Goal: Obtain resource: Download file/media

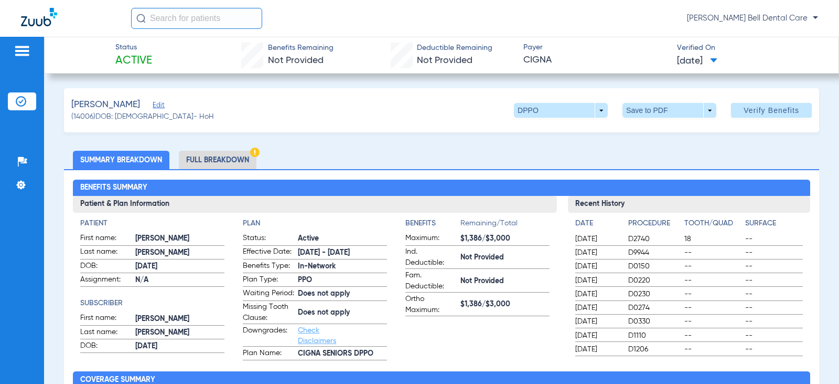
click at [228, 151] on li "Full Breakdown" at bounding box center [218, 160] width 78 height 18
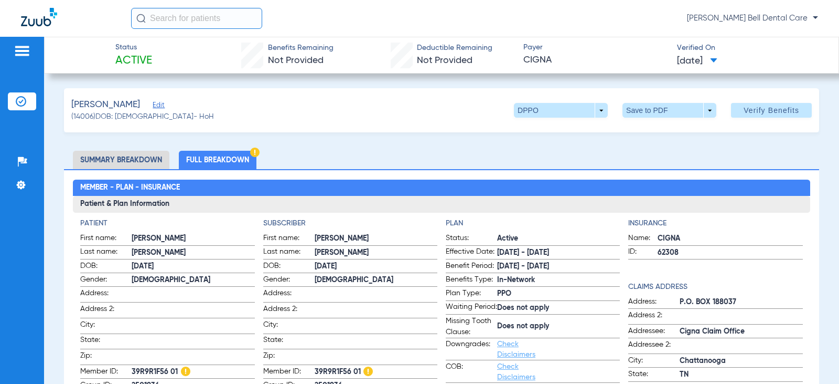
click at [246, 163] on li "Full Breakdown" at bounding box center [218, 160] width 78 height 18
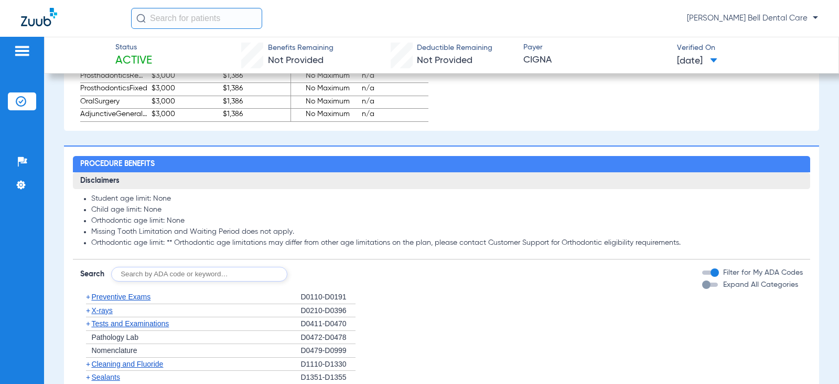
scroll to position [839, 0]
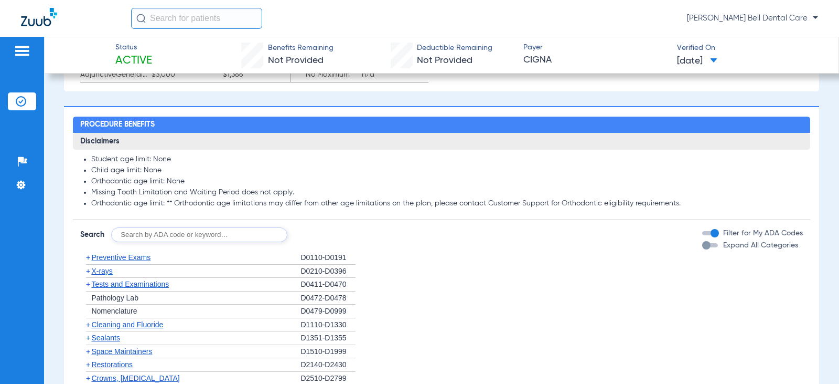
click at [711, 247] on button "Expand All Categories" at bounding box center [712, 245] width 19 height 4
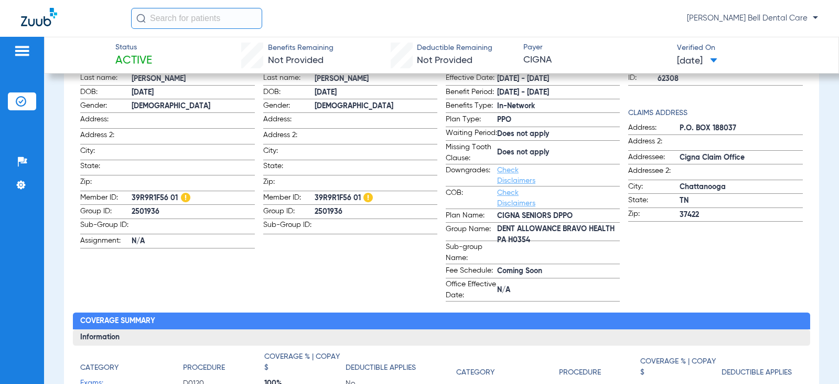
scroll to position [210, 0]
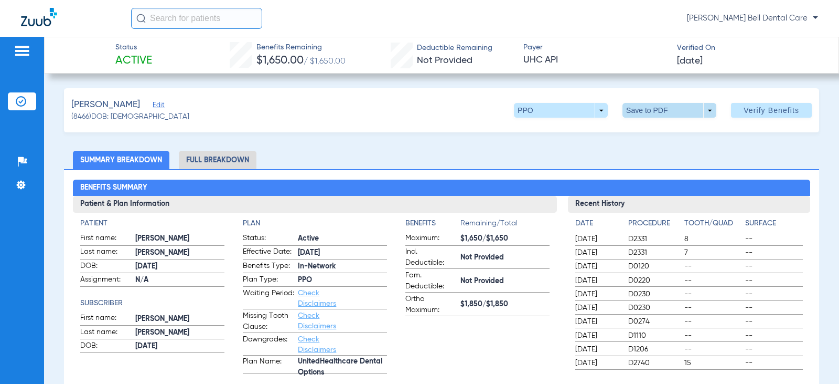
click at [662, 113] on span at bounding box center [669, 110] width 25 height 25
click at [675, 129] on span "Save to PDF" at bounding box center [665, 130] width 41 height 7
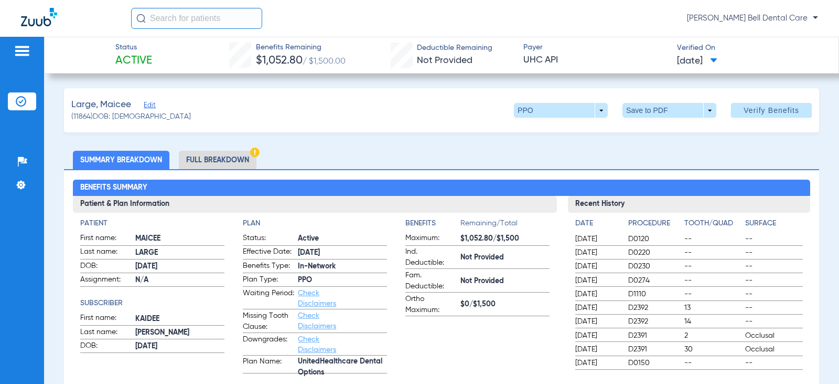
drag, startPoint x: 223, startPoint y: 162, endPoint x: 289, endPoint y: 161, distance: 65.1
click at [222, 162] on li "Full Breakdown" at bounding box center [218, 160] width 78 height 18
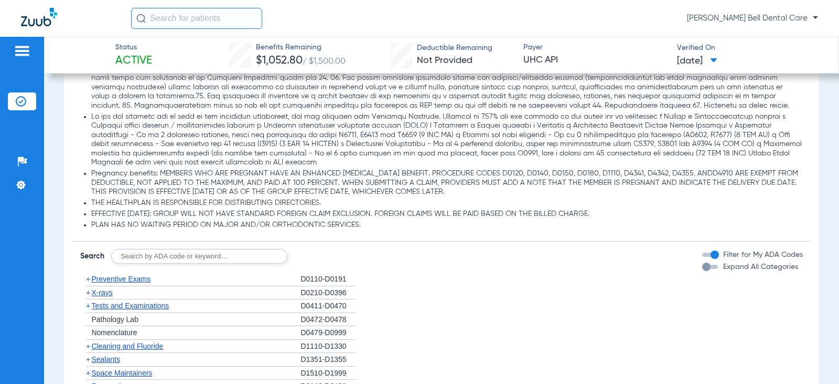
scroll to position [1469, 0]
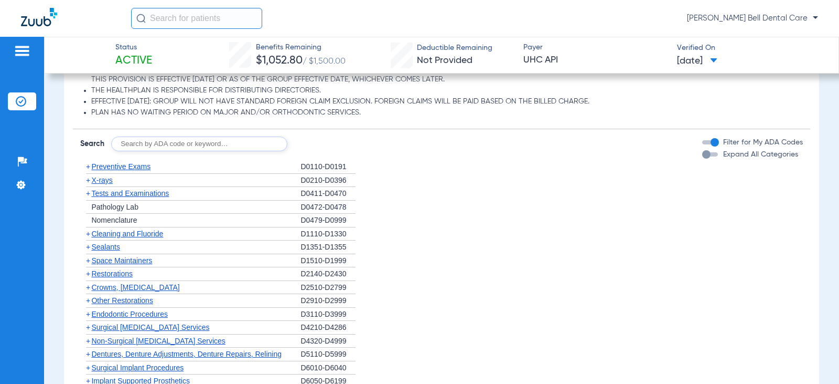
click at [703, 155] on div "button" at bounding box center [707, 154] width 8 height 8
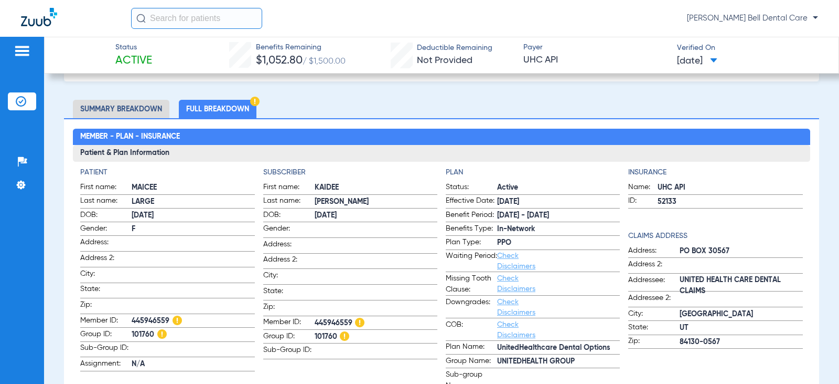
scroll to position [0, 0]
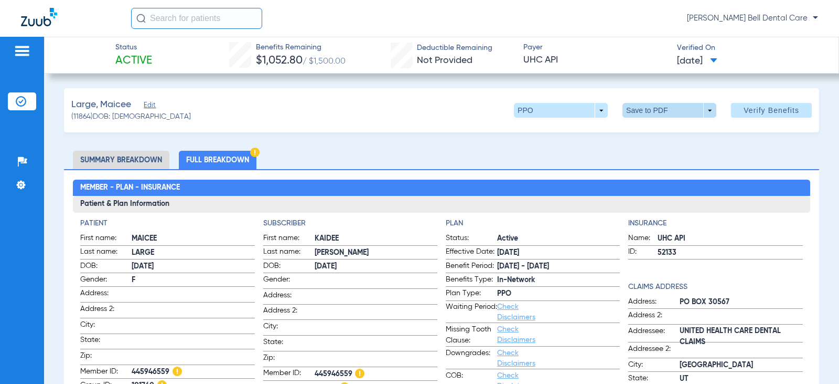
click at [660, 112] on span at bounding box center [669, 110] width 25 height 25
click at [650, 134] on span "Save to PDF" at bounding box center [665, 130] width 41 height 7
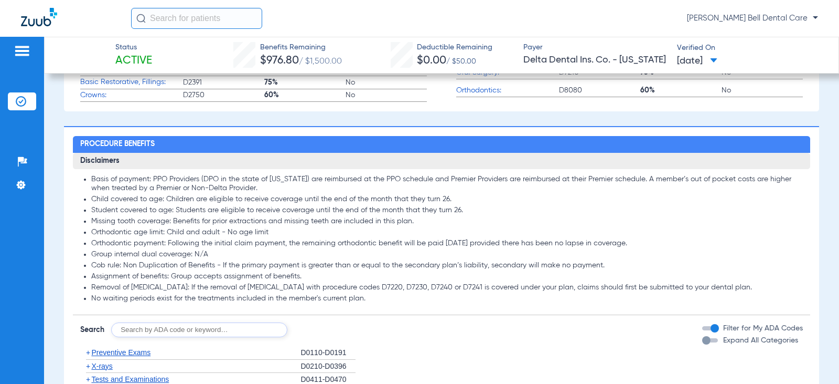
scroll to position [525, 0]
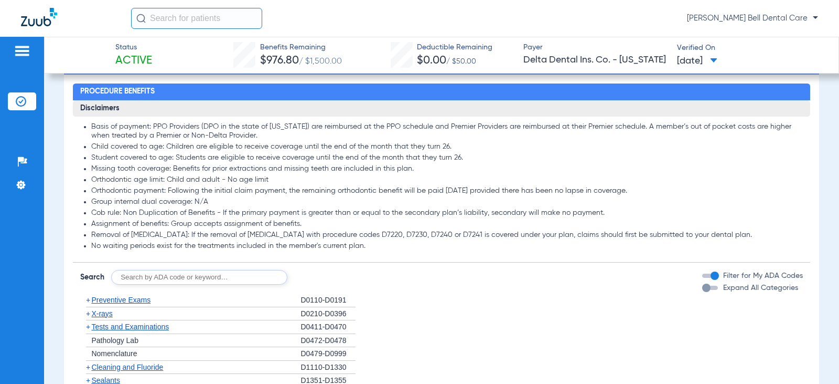
click at [703, 291] on div "button" at bounding box center [707, 287] width 8 height 8
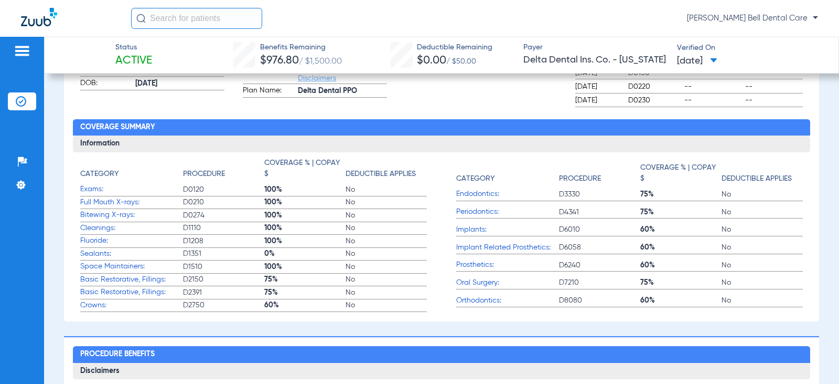
scroll to position [0, 0]
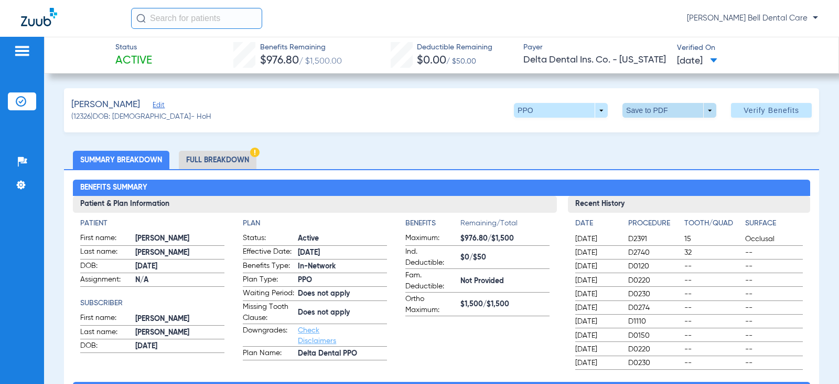
click at [665, 117] on span at bounding box center [669, 110] width 25 height 25
click at [639, 139] on button "insert_drive_file Save to PDF" at bounding box center [654, 131] width 79 height 21
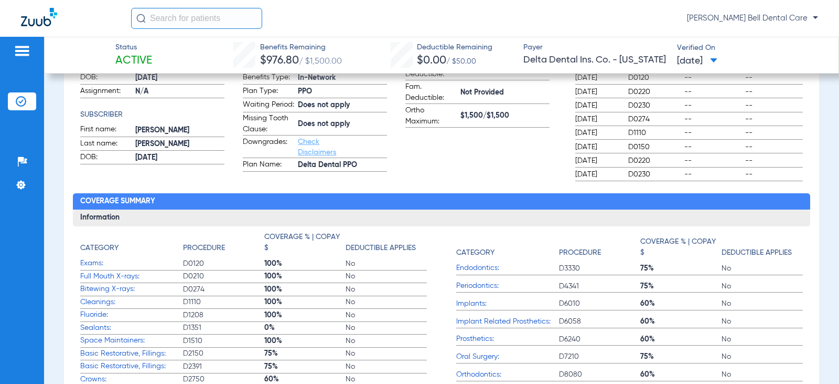
scroll to position [105, 0]
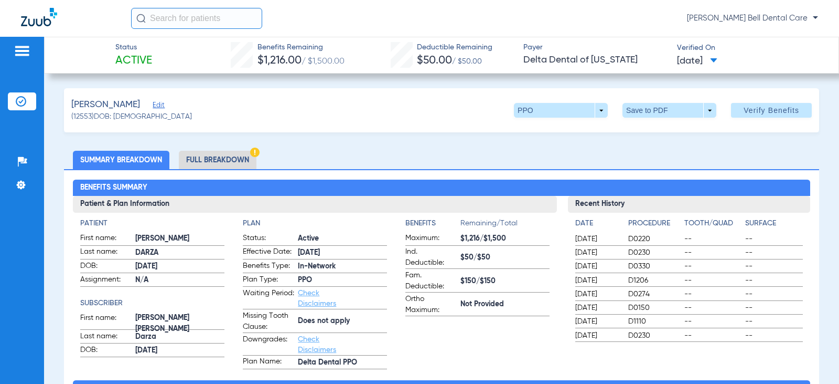
click at [223, 162] on li "Full Breakdown" at bounding box center [218, 160] width 78 height 18
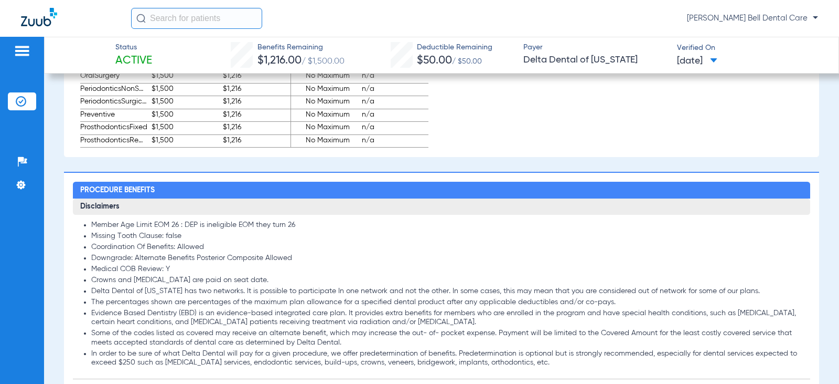
scroll to position [1049, 0]
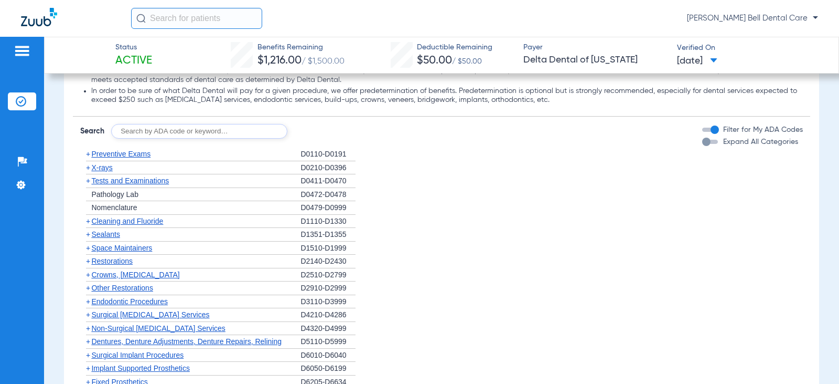
click at [703, 144] on div "button" at bounding box center [707, 141] width 8 height 8
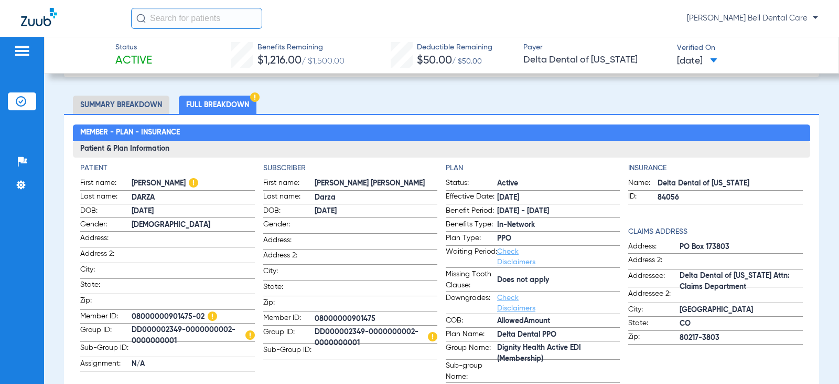
scroll to position [0, 0]
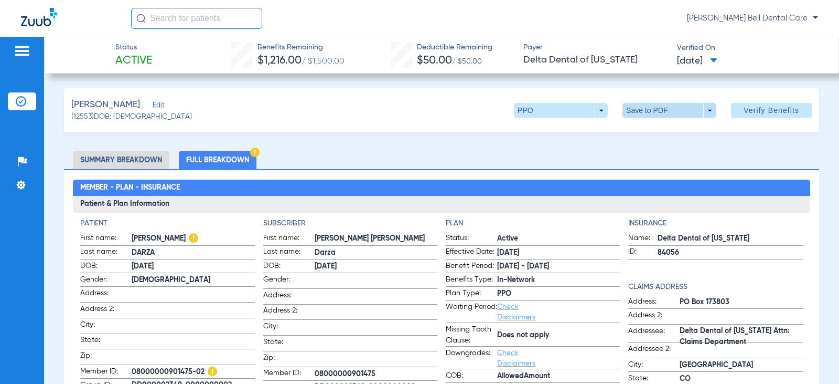
click at [643, 114] on span at bounding box center [670, 110] width 94 height 15
click at [638, 137] on button "insert_drive_file Save to PDF" at bounding box center [654, 131] width 79 height 21
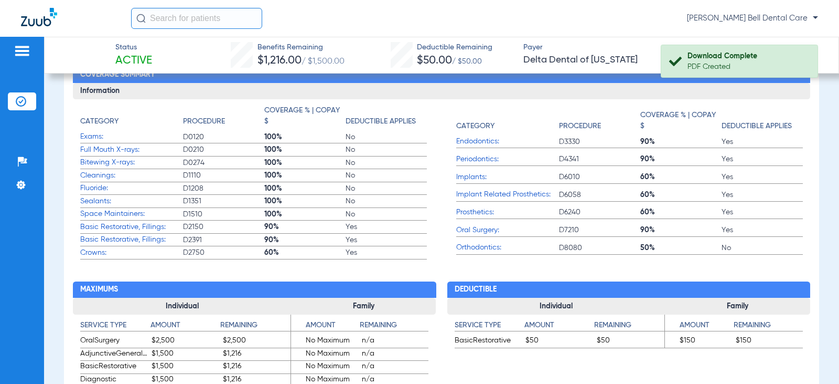
scroll to position [525, 0]
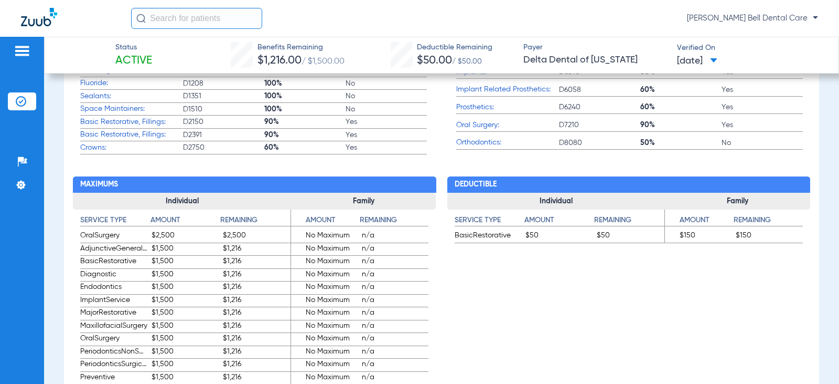
click at [544, 327] on app-benefits "Deductible Individual Service Type Amount Remaining BasicRestorative $50 $50 Fa…" at bounding box center [629, 282] width 363 height 256
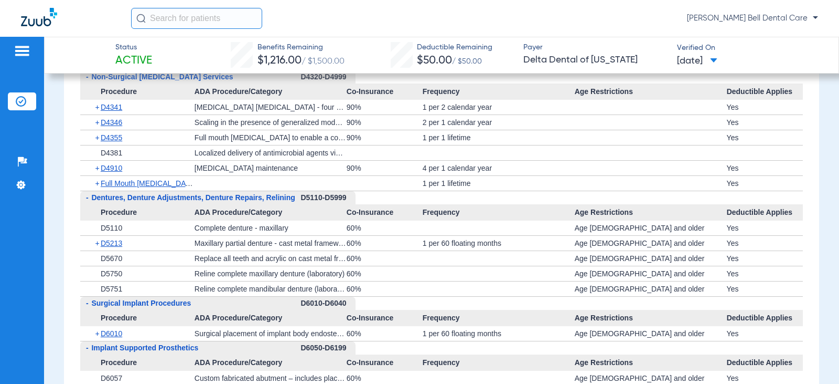
scroll to position [2204, 0]
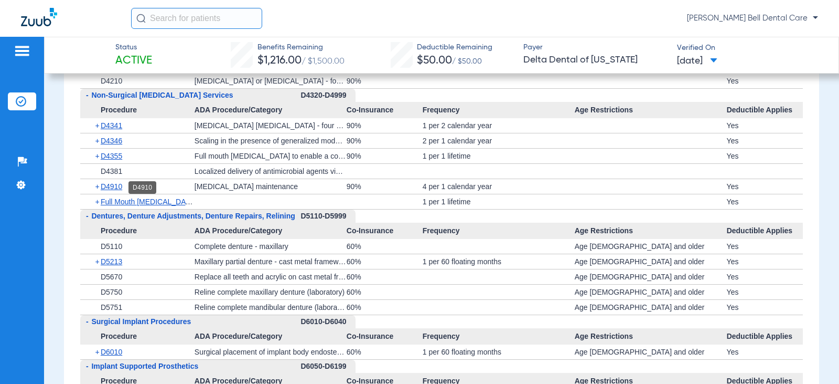
click at [101, 188] on span "D4910" at bounding box center [112, 186] width 22 height 8
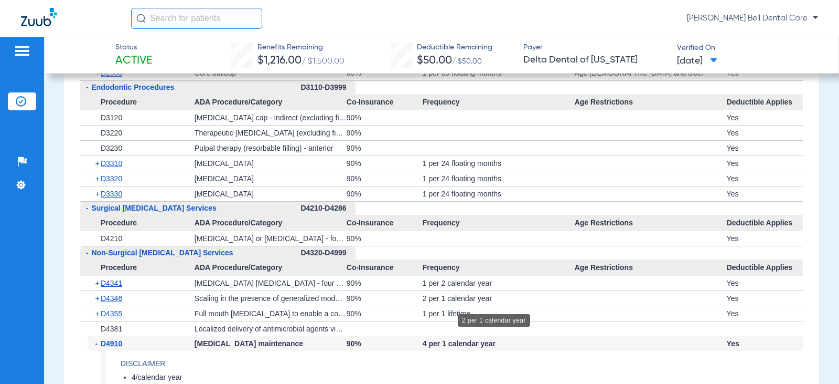
scroll to position [1889, 0]
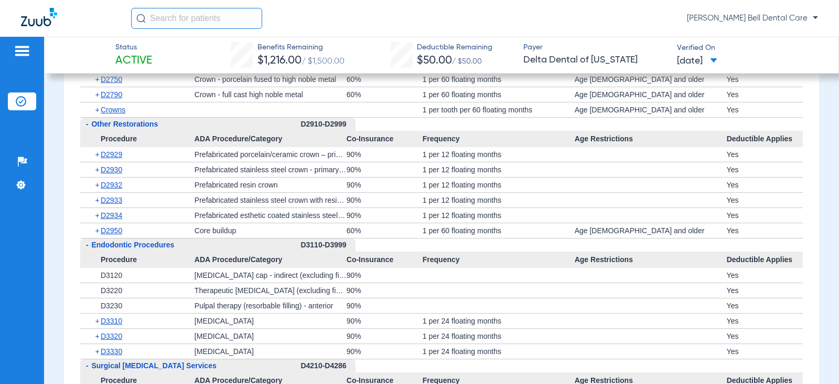
click at [95, 233] on span "+" at bounding box center [98, 230] width 6 height 15
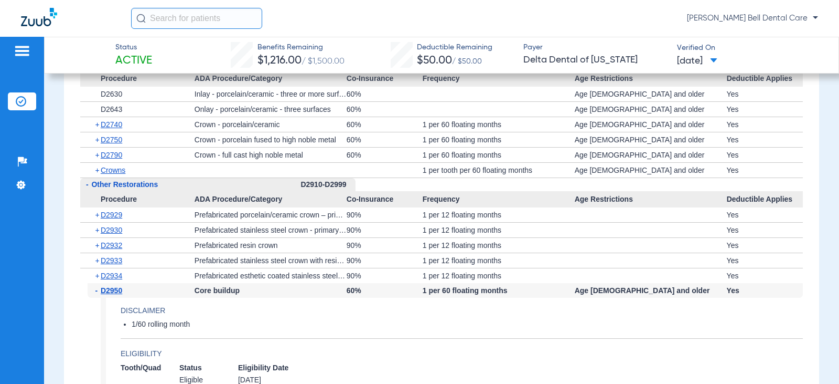
scroll to position [1784, 0]
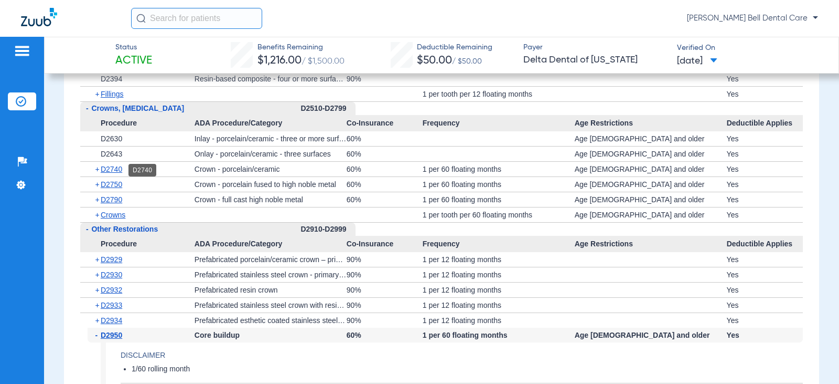
click at [102, 168] on span "D2740" at bounding box center [112, 169] width 22 height 8
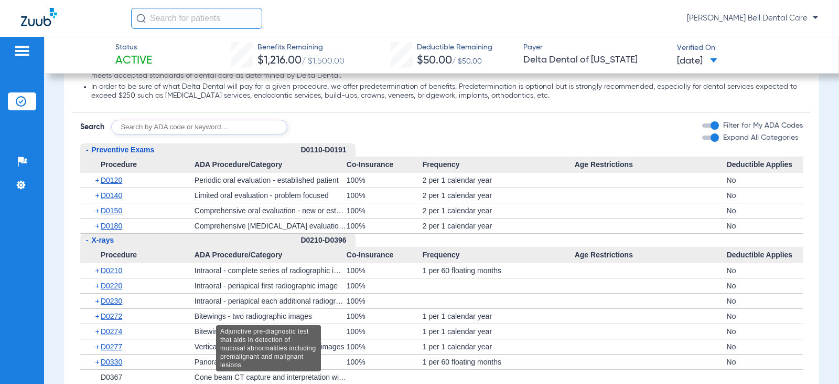
scroll to position [1049, 0]
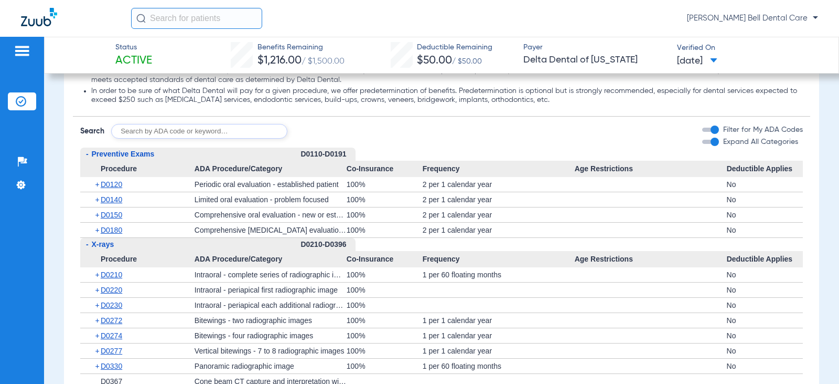
click at [213, 136] on input "text" at bounding box center [199, 131] width 176 height 15
type input "D9944"
click at [311, 134] on button "Search" at bounding box center [326, 131] width 41 height 15
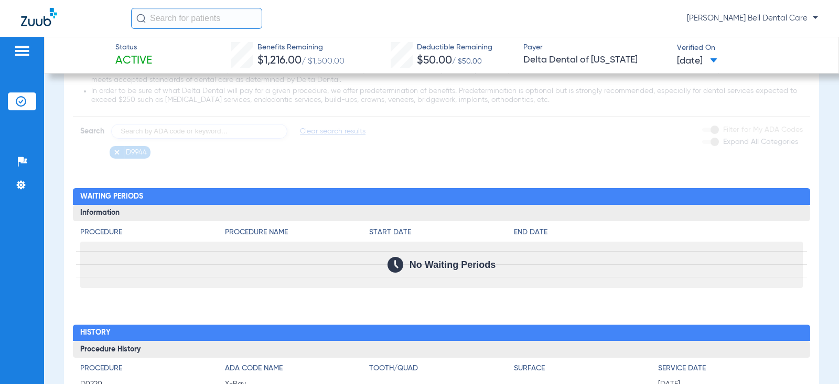
click at [118, 233] on h4 "Procedure" at bounding box center [152, 232] width 144 height 11
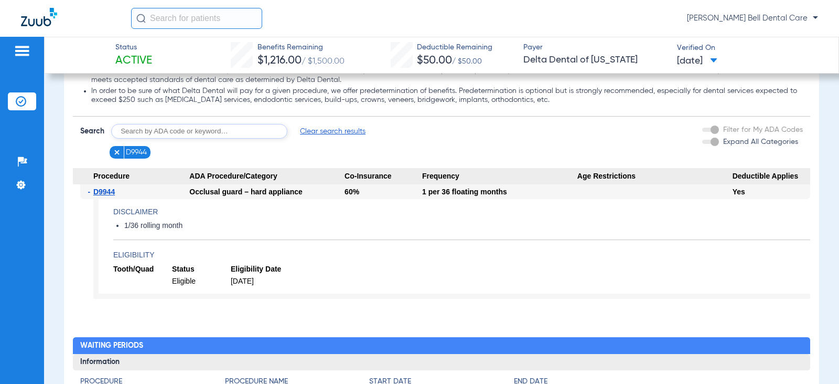
click at [461, 244] on app-benefits-detail "Disclaimer 1/36 rolling month Eligibility Tooth/Quad Status Eligibility Date El…" at bounding box center [451, 249] width 717 height 100
click at [164, 135] on input "text" at bounding box center [199, 131] width 176 height 15
type input "D7953"
click at [325, 131] on button "Search" at bounding box center [326, 131] width 41 height 15
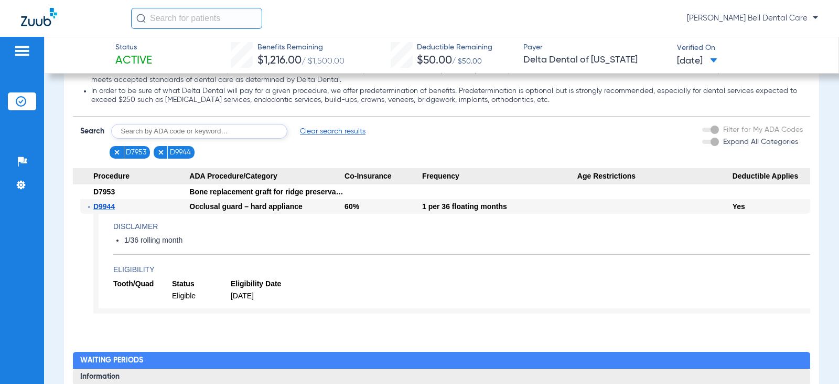
click at [114, 153] on img at bounding box center [116, 151] width 7 height 7
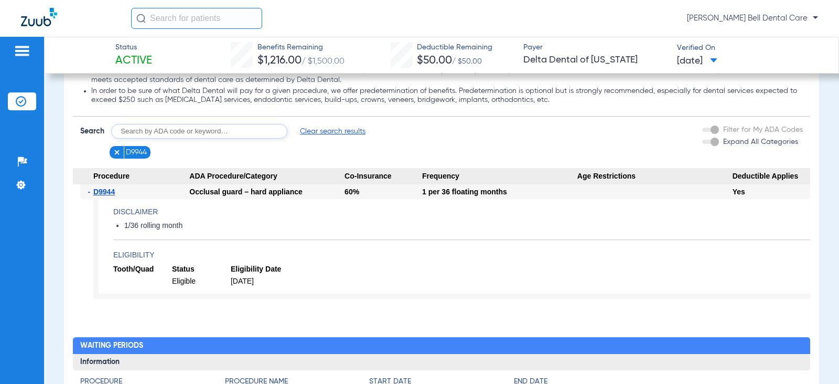
click at [118, 154] on img at bounding box center [116, 151] width 7 height 7
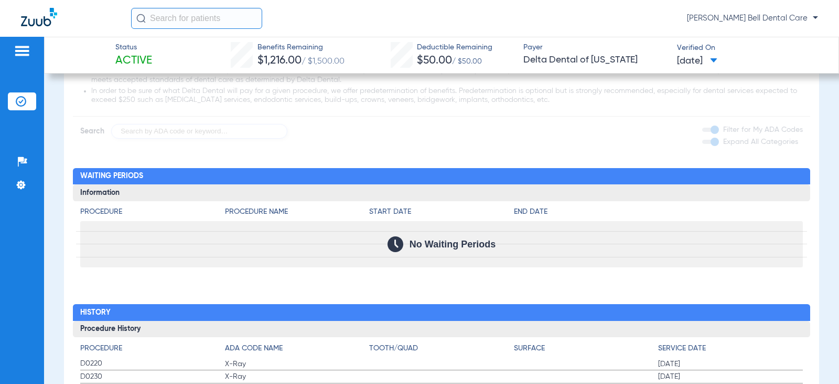
click at [161, 133] on app-loading-indicator at bounding box center [441, 37] width 737 height 203
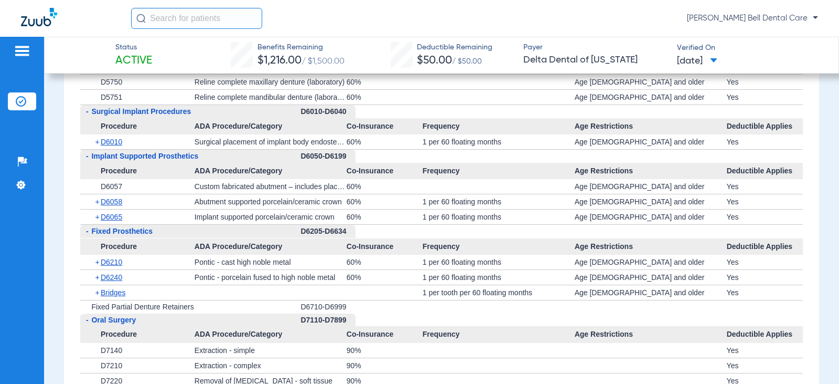
scroll to position [2833, 0]
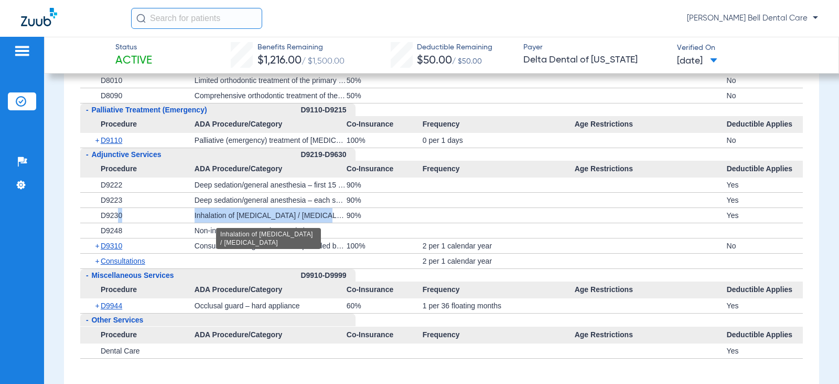
drag, startPoint x: 115, startPoint y: 211, endPoint x: 309, endPoint y: 216, distance: 193.6
click at [309, 216] on div "+ D9230 Inhalation of nitrous oxide / analgesia 90% Yes" at bounding box center [441, 215] width 722 height 15
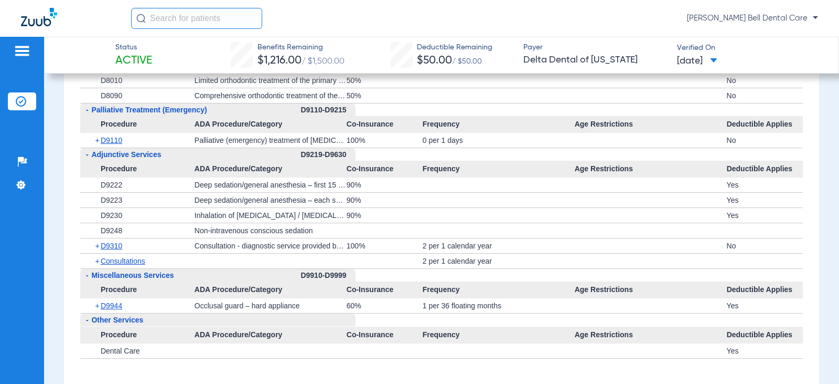
click at [315, 221] on div "Inhalation of [MEDICAL_DATA] / [MEDICAL_DATA]" at bounding box center [271, 215] width 152 height 15
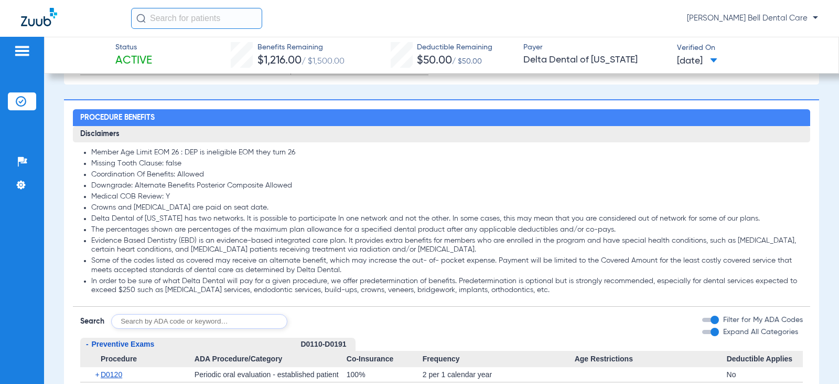
scroll to position [892, 0]
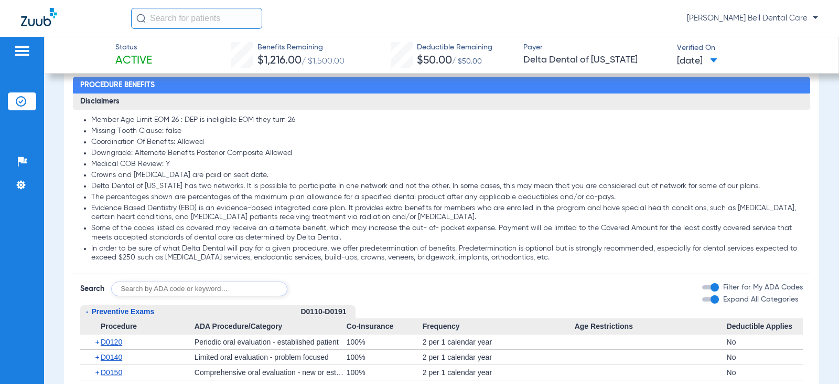
click at [175, 292] on input "text" at bounding box center [199, 288] width 176 height 15
type input "9230"
click at [338, 287] on button "Search" at bounding box center [326, 288] width 41 height 15
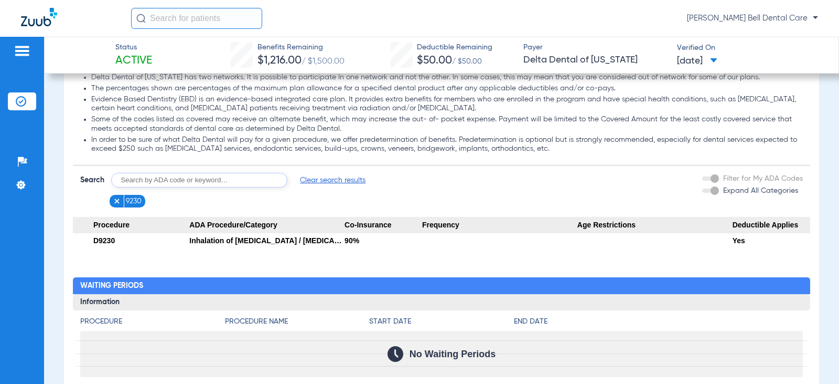
scroll to position [944, 0]
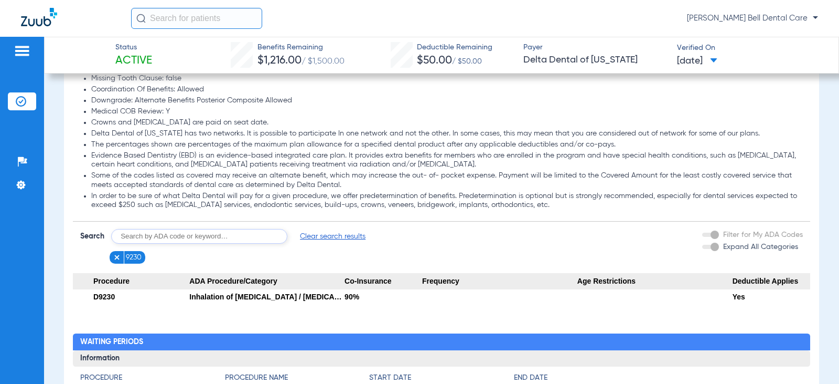
click at [116, 256] on img at bounding box center [116, 256] width 7 height 7
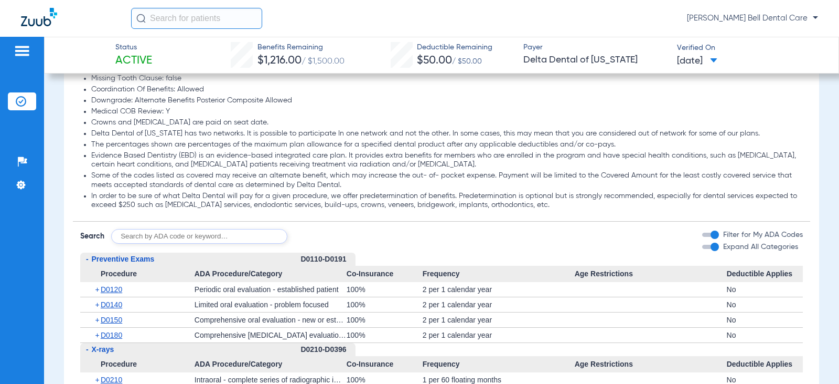
click at [146, 235] on input "text" at bounding box center [199, 236] width 176 height 15
type input "D6056"
click at [335, 237] on button "Search" at bounding box center [326, 236] width 41 height 15
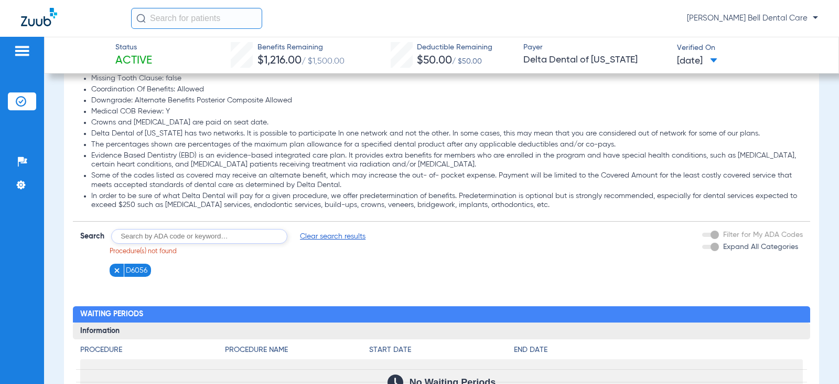
click at [236, 239] on input "text" at bounding box center [199, 236] width 176 height 15
click at [116, 274] on img at bounding box center [116, 270] width 7 height 7
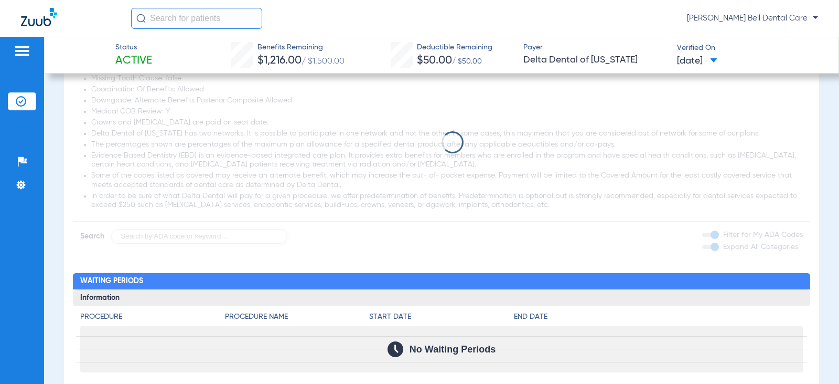
click at [173, 237] on app-loading-indicator at bounding box center [441, 142] width 737 height 203
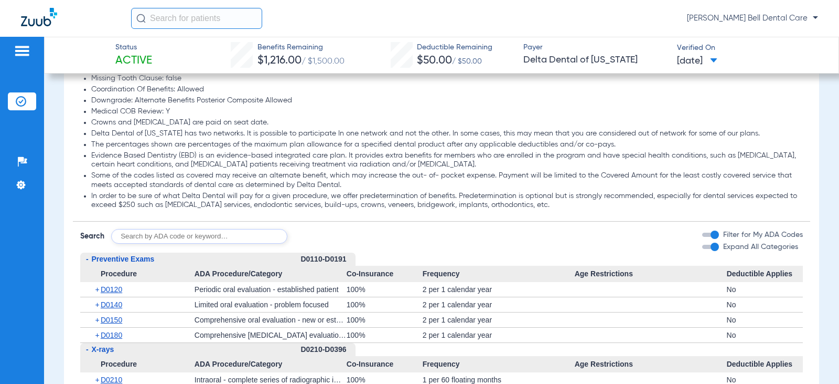
click at [174, 235] on input "text" at bounding box center [199, 236] width 176 height 15
type input "D6057, D6058, d6190, D6951, D6952"
click at [326, 232] on button "Search" at bounding box center [326, 236] width 41 height 15
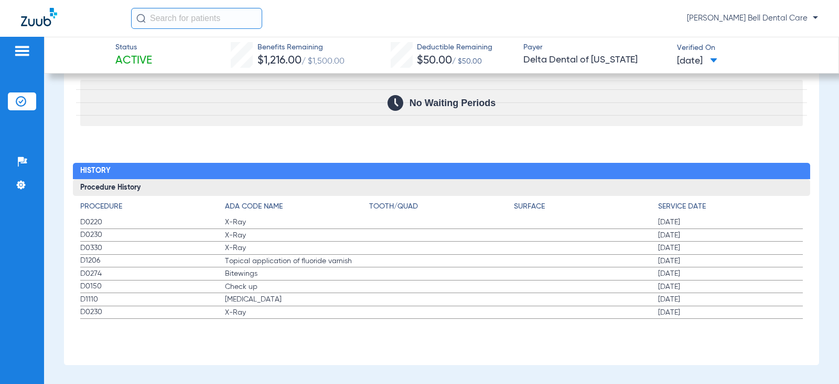
scroll to position [1382, 0]
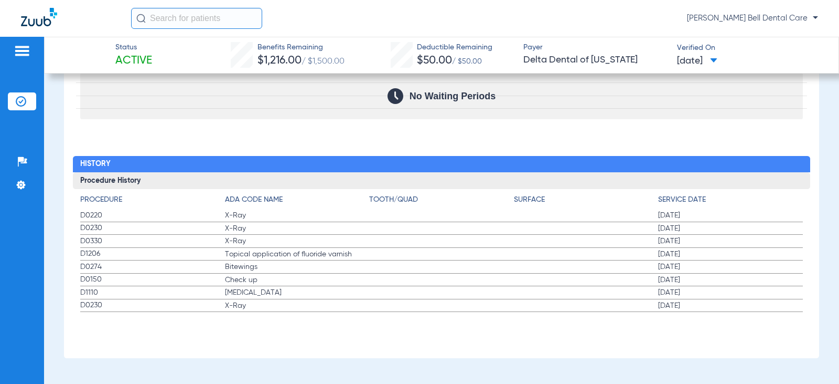
drag, startPoint x: 427, startPoint y: 370, endPoint x: 428, endPoint y: 355, distance: 15.3
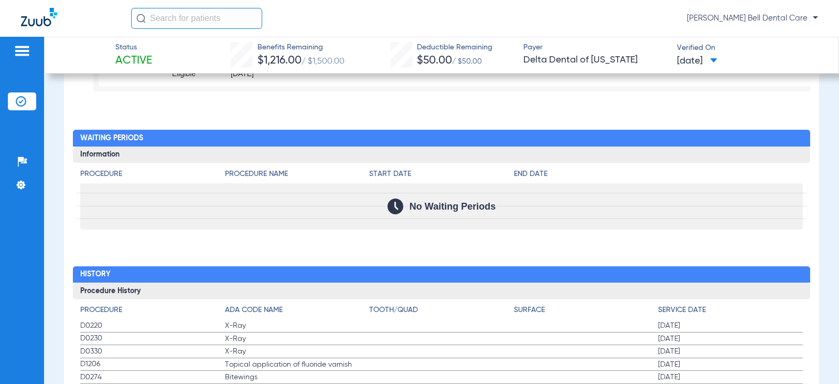
scroll to position [1329, 0]
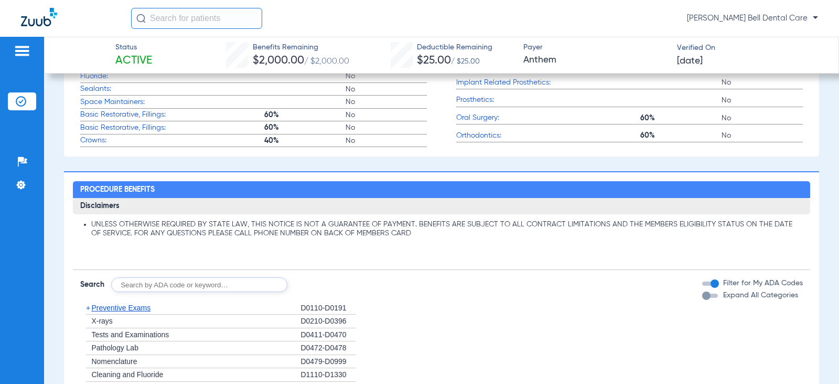
scroll to position [525, 0]
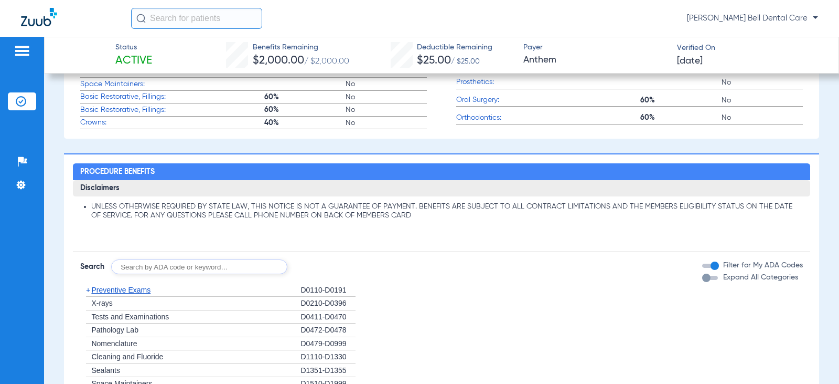
click at [703, 278] on div "button" at bounding box center [707, 277] width 8 height 8
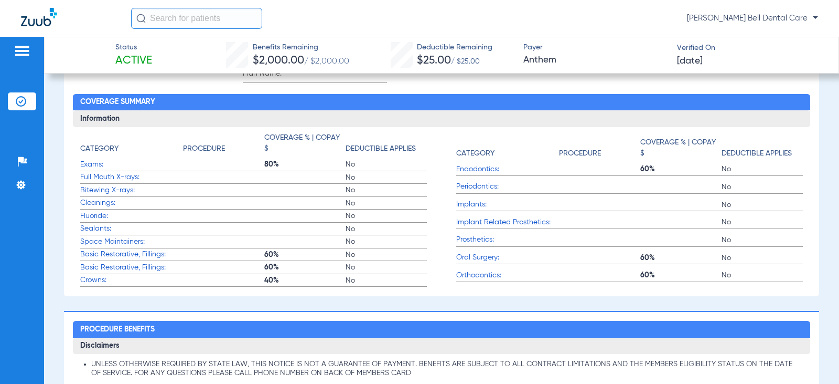
scroll to position [630, 0]
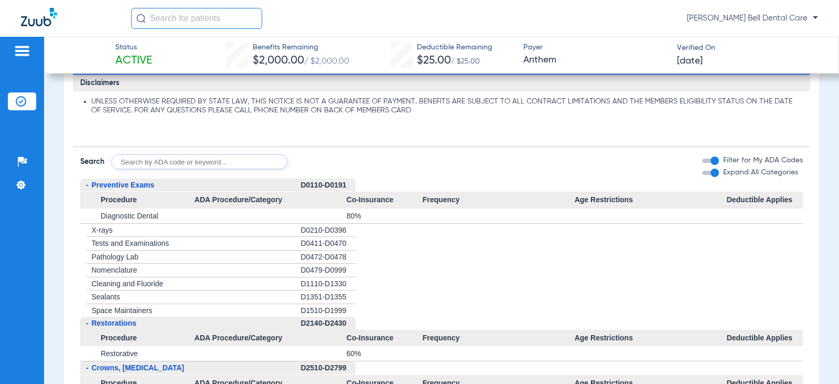
click at [184, 166] on input "text" at bounding box center [199, 161] width 176 height 15
type input "d1110"
click at [338, 165] on button "Search" at bounding box center [326, 161] width 41 height 15
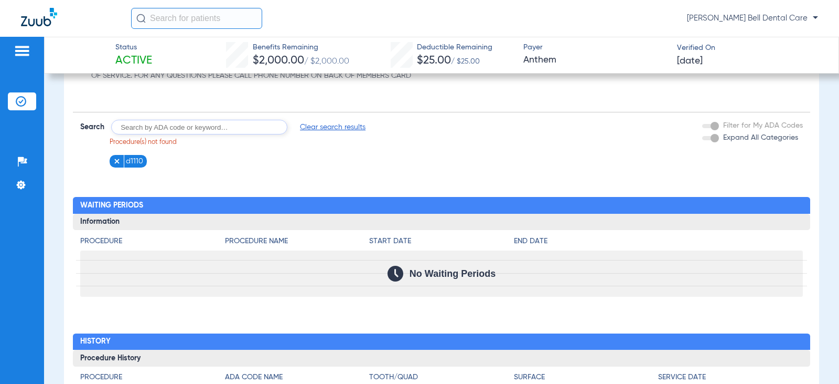
scroll to position [604, 0]
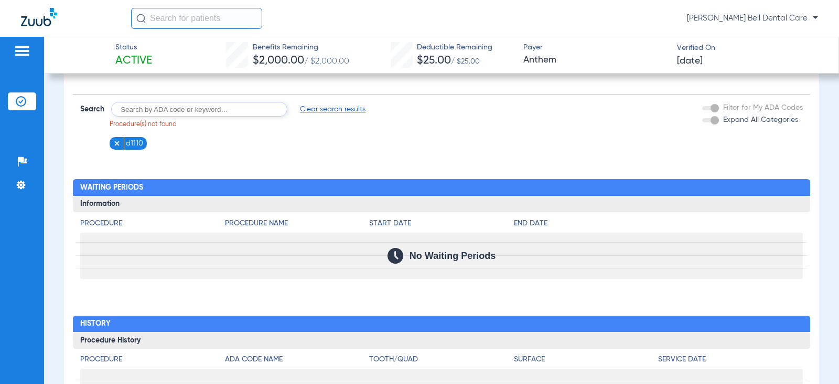
click at [116, 141] on img at bounding box center [116, 143] width 7 height 7
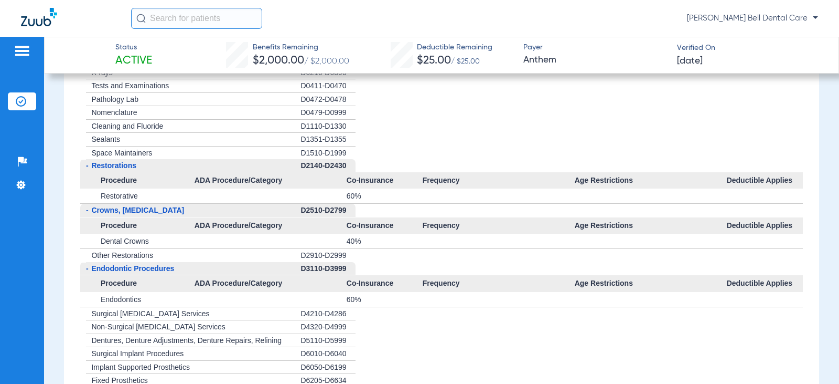
scroll to position [657, 0]
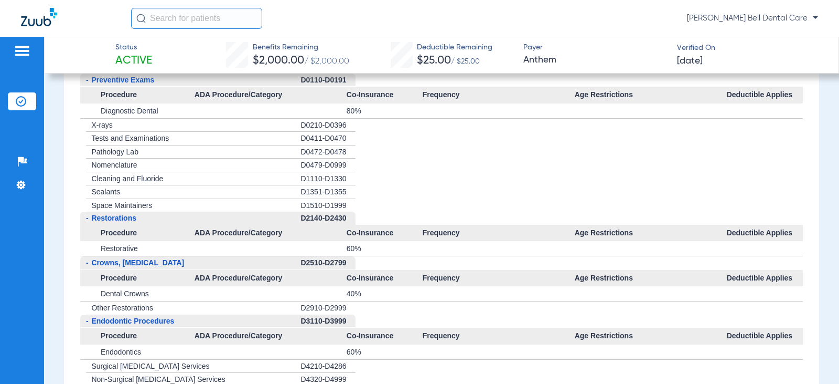
click at [278, 182] on div "+ Cleaning and Fluoride" at bounding box center [190, 179] width 220 height 14
drag, startPoint x: 176, startPoint y: 176, endPoint x: 331, endPoint y: 178, distance: 155.3
click at [331, 178] on li "+ Cleaning and Fluoride D1110-D1330" at bounding box center [441, 179] width 722 height 14
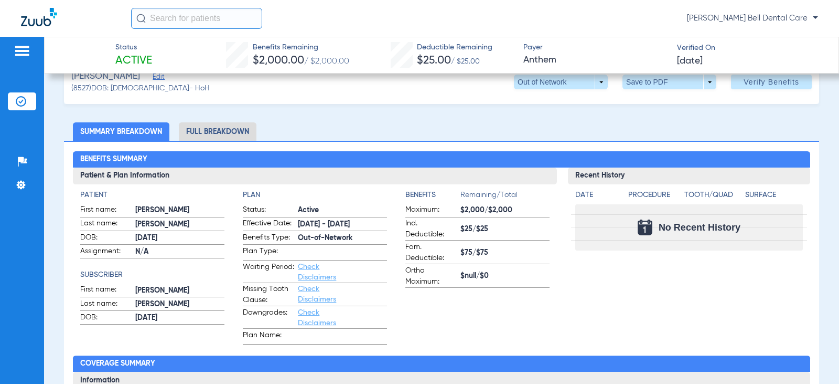
scroll to position [27, 0]
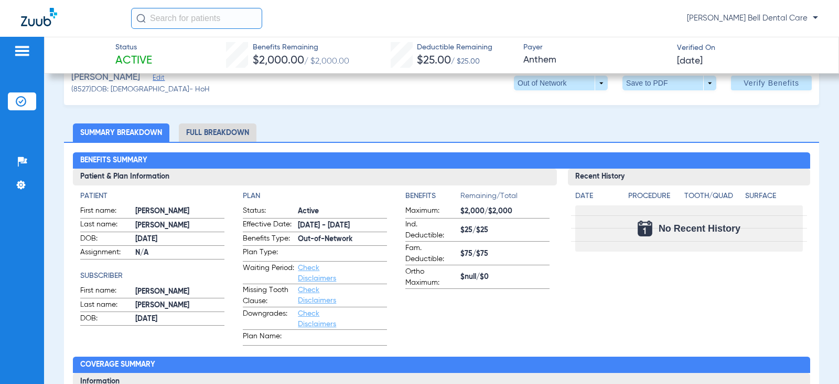
click at [206, 133] on li "Full Breakdown" at bounding box center [218, 132] width 78 height 18
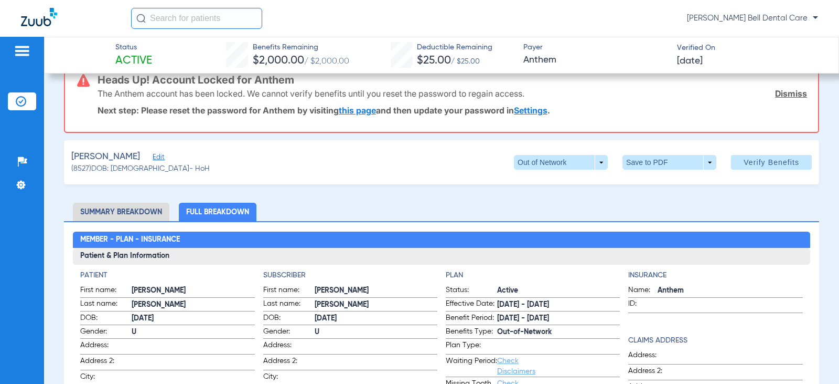
scroll to position [0, 0]
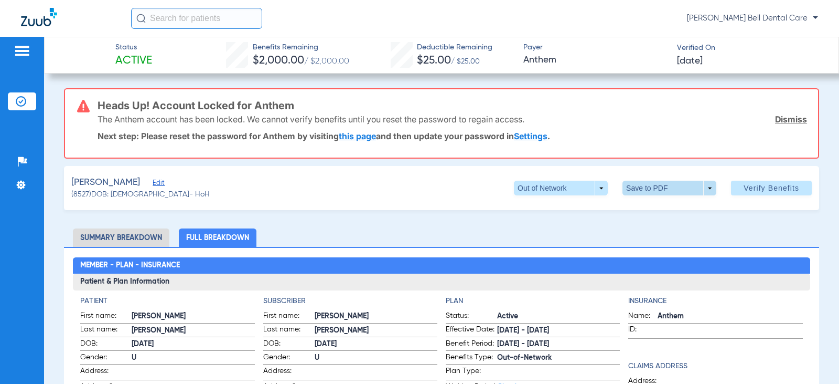
click at [657, 189] on span at bounding box center [669, 187] width 25 height 25
click at [647, 207] on span "Save to PDF" at bounding box center [665, 208] width 41 height 7
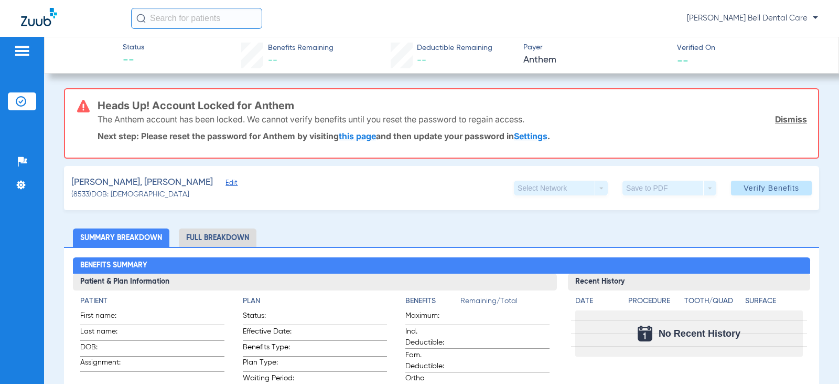
click at [240, 242] on li "Full Breakdown" at bounding box center [218, 237] width 78 height 18
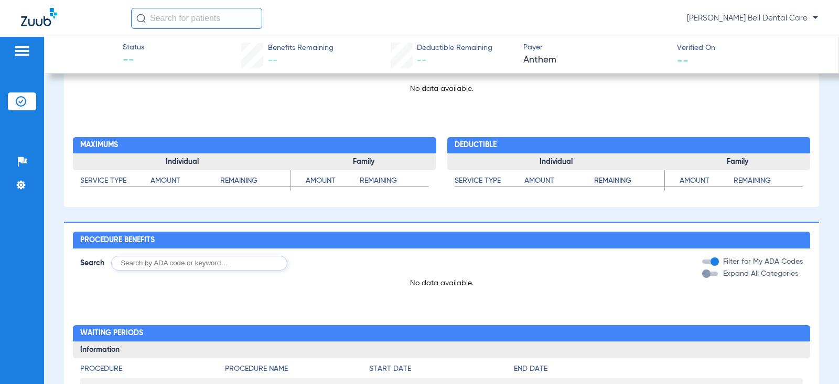
click at [666, 282] on p "No data available." at bounding box center [441, 283] width 737 height 10
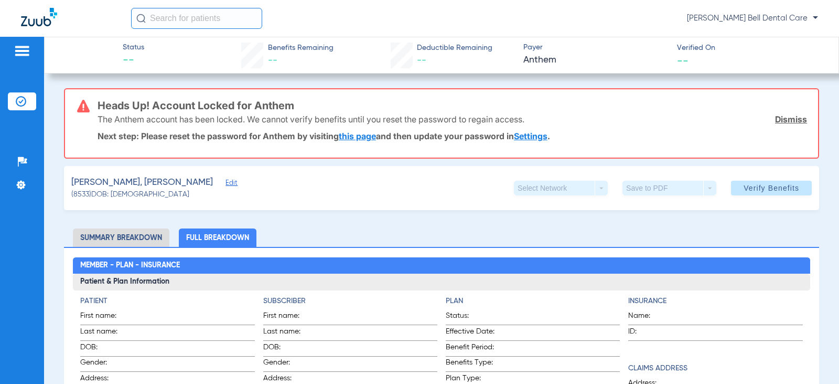
click at [233, 241] on li "Full Breakdown" at bounding box center [218, 237] width 78 height 18
click at [118, 241] on li "Summary Breakdown" at bounding box center [121, 237] width 97 height 18
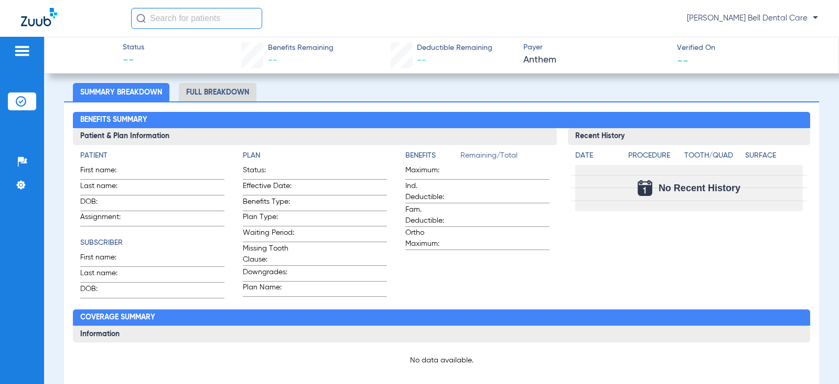
scroll to position [262, 0]
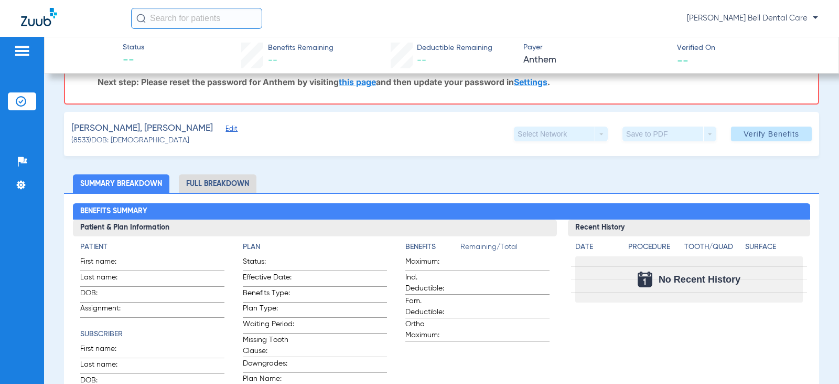
scroll to position [105, 0]
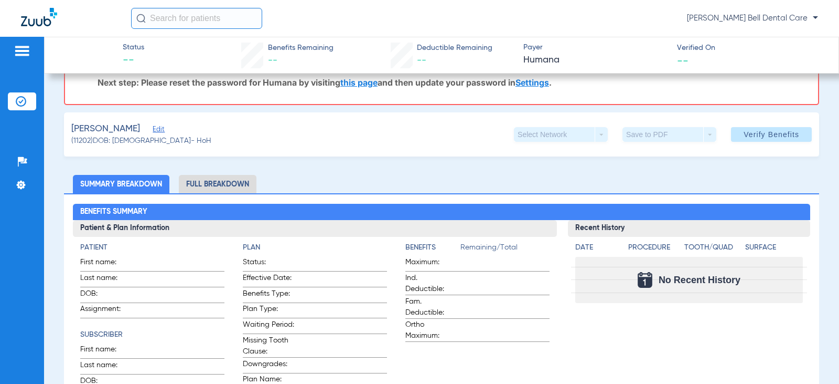
scroll to position [52, 0]
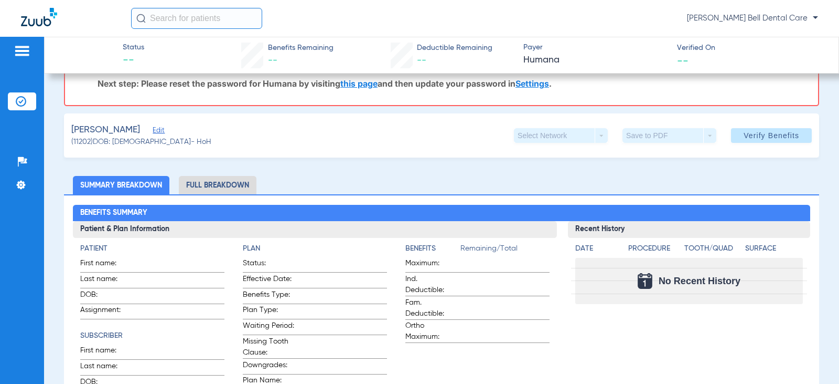
click at [246, 183] on li "Full Breakdown" at bounding box center [218, 185] width 78 height 18
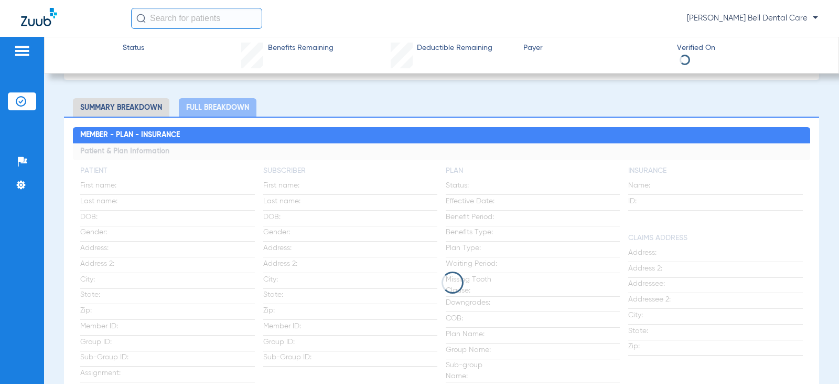
scroll to position [0, 0]
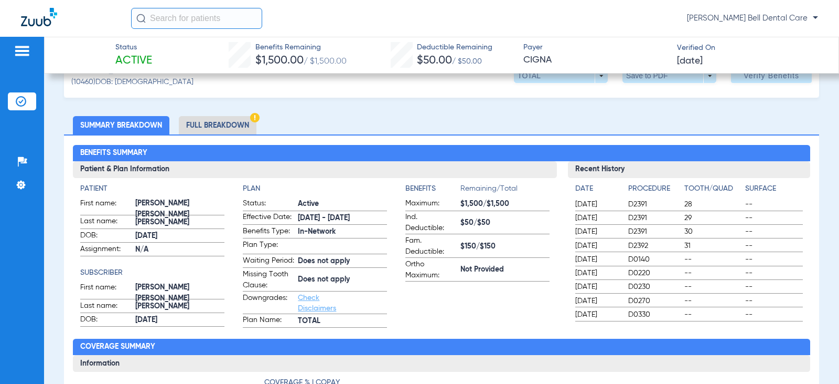
scroll to position [52, 0]
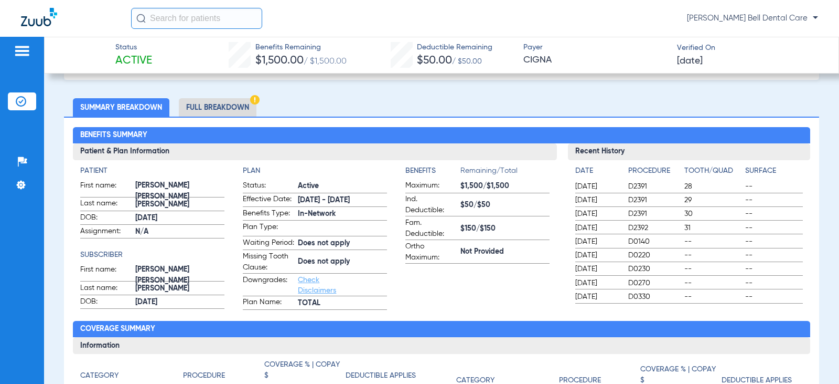
click at [221, 113] on li "Full Breakdown" at bounding box center [218, 107] width 78 height 18
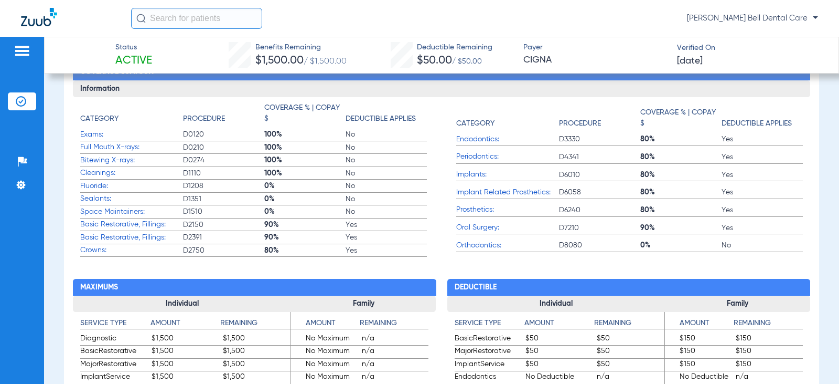
scroll to position [735, 0]
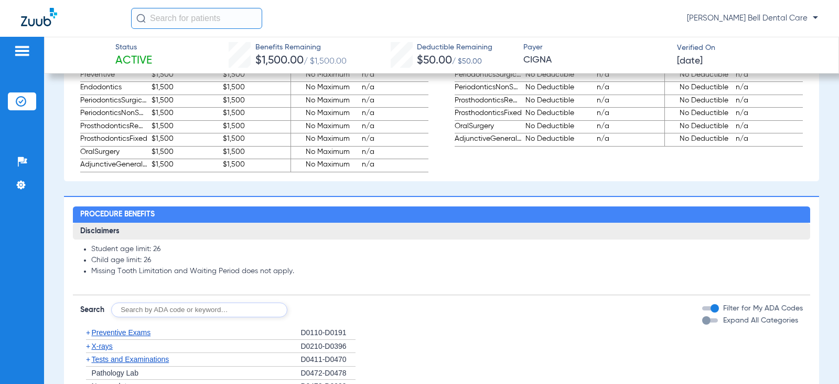
click at [708, 322] on div "button" at bounding box center [711, 320] width 16 height 4
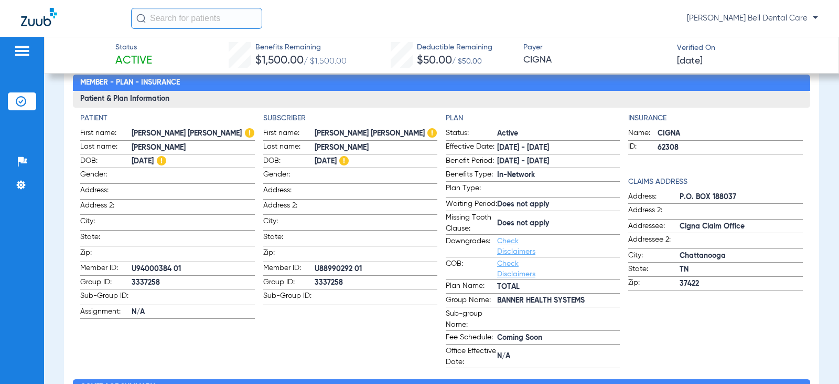
scroll to position [0, 0]
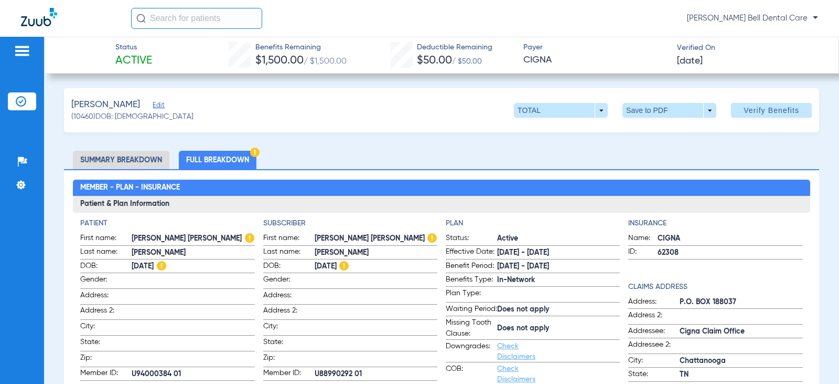
click at [645, 102] on div "[PERSON_NAME] (10460) DOB: [DEMOGRAPHIC_DATA] TOTAL arrow_drop_down Save to PDF…" at bounding box center [441, 110] width 755 height 44
click at [657, 111] on span at bounding box center [669, 110] width 25 height 25
click at [678, 130] on span "Save to PDF" at bounding box center [665, 130] width 41 height 7
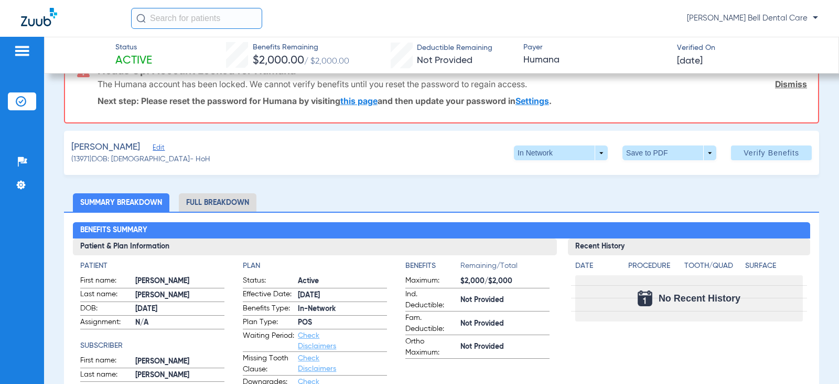
scroll to position [52, 0]
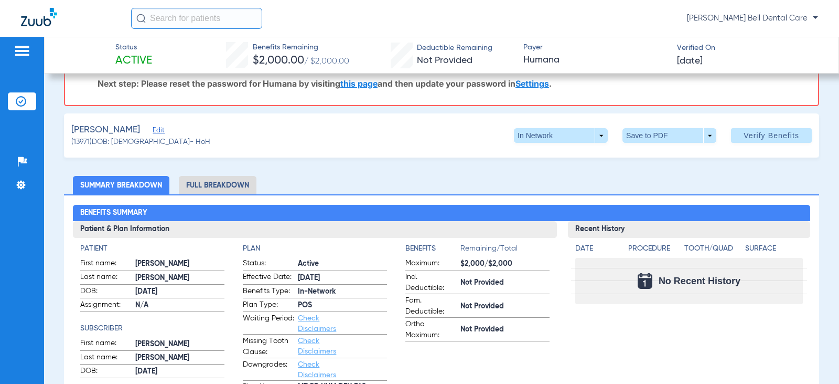
click at [236, 176] on li "Full Breakdown" at bounding box center [218, 185] width 78 height 18
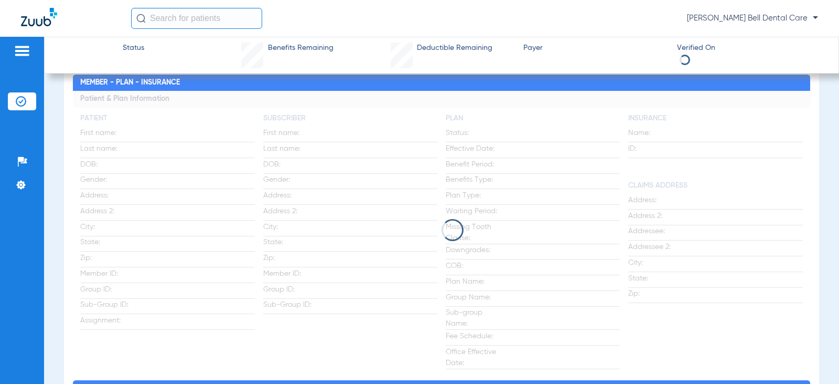
scroll to position [183, 0]
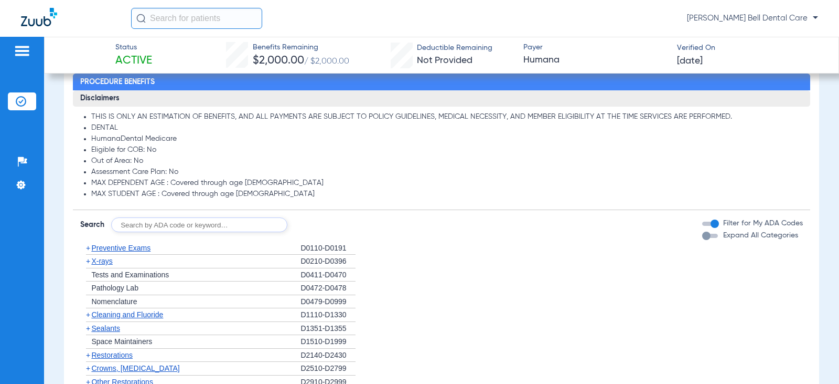
click at [708, 237] on div "button" at bounding box center [711, 235] width 16 height 4
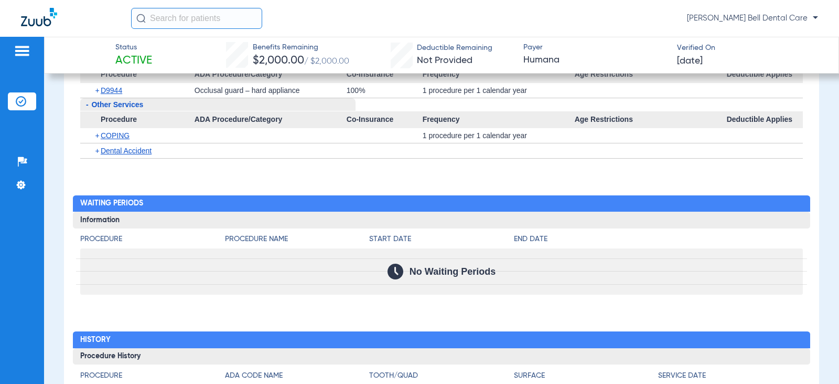
scroll to position [2806, 0]
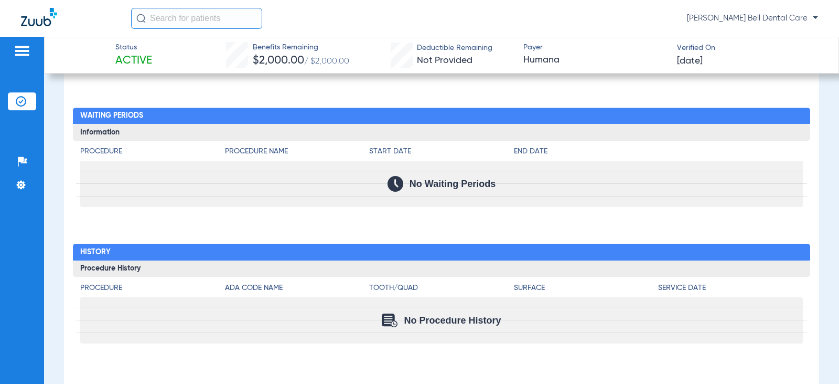
drag, startPoint x: 493, startPoint y: 205, endPoint x: 744, endPoint y: 233, distance: 252.9
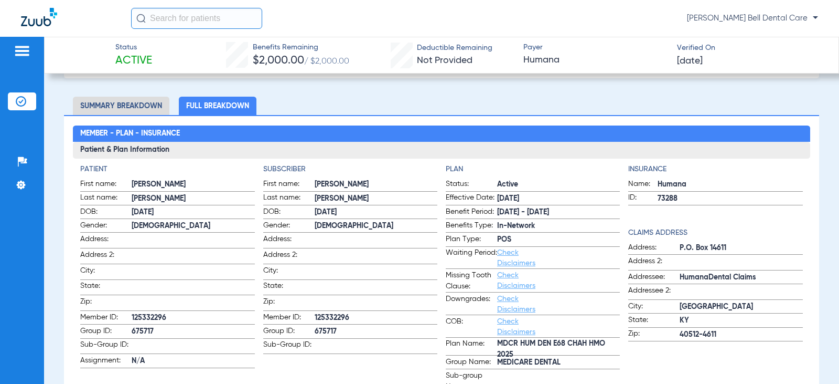
scroll to position [0, 0]
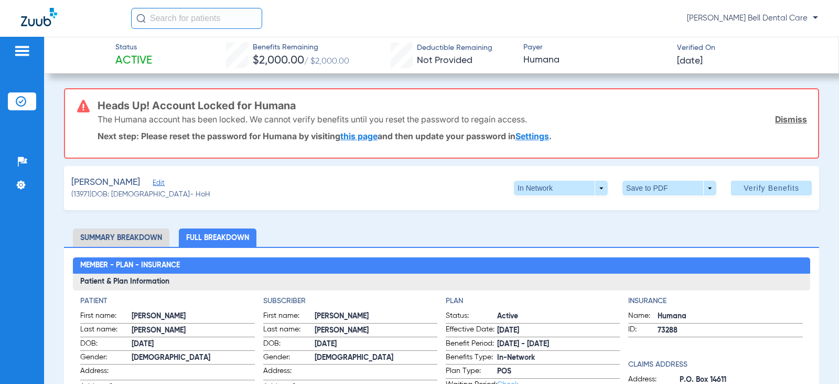
click at [639, 176] on div "Fidler, Catherine Edit (13971) DOB: 01/05/1959 - HoH In Network arrow_drop_down…" at bounding box center [441, 188] width 755 height 44
click at [635, 191] on span at bounding box center [670, 187] width 94 height 15
click at [641, 207] on button "insert_drive_file Save to PDF" at bounding box center [654, 208] width 79 height 21
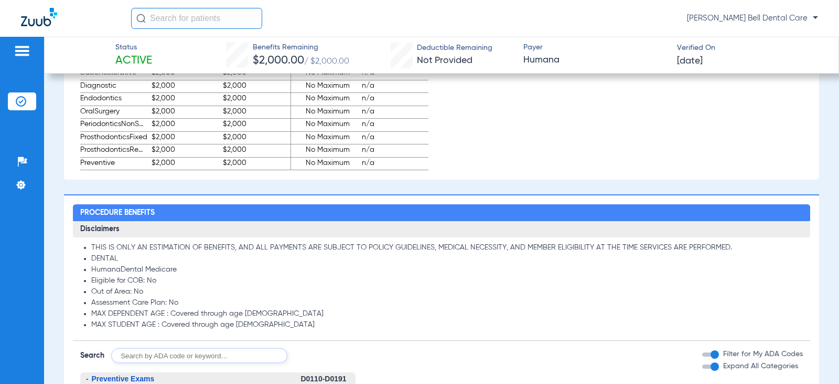
scroll to position [944, 0]
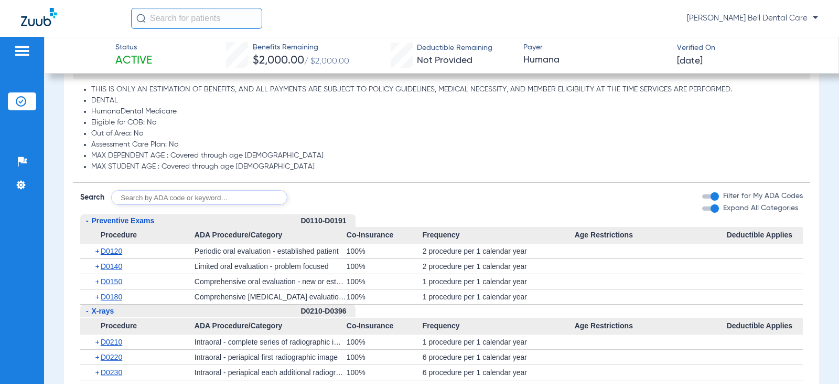
click at [203, 200] on input "text" at bounding box center [199, 197] width 176 height 15
click at [232, 198] on input "text" at bounding box center [199, 197] width 176 height 15
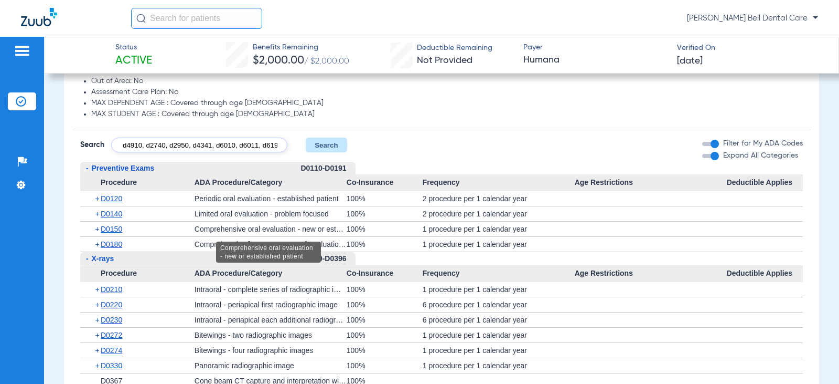
scroll to position [0, 95]
type input "d4265, d7953, d9944, d9230, d4910, d2740, d2950, d4341, d6010, d6011, d6190"
click at [326, 147] on button "Search" at bounding box center [326, 144] width 41 height 15
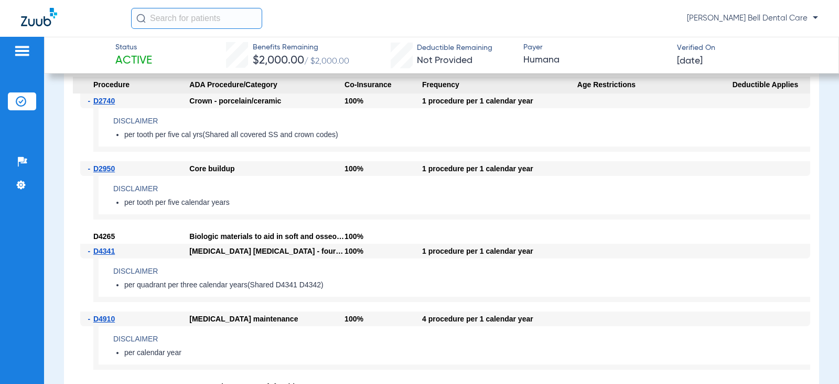
scroll to position [1077, 0]
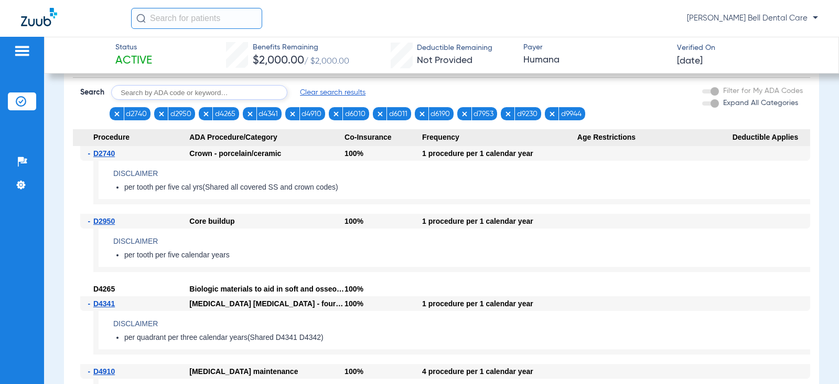
scroll to position [919, 0]
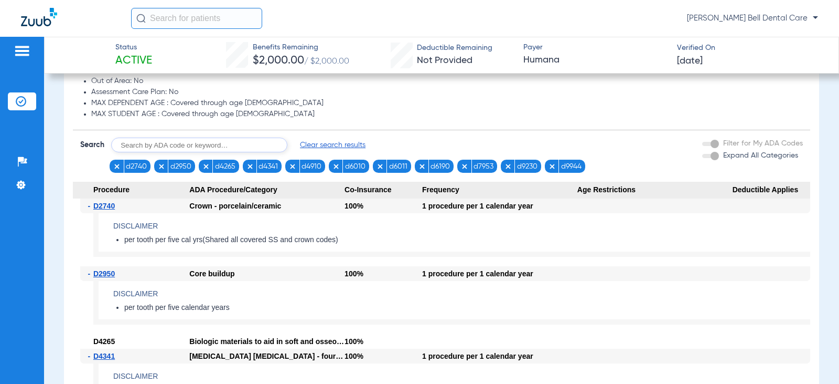
click at [335, 145] on span "Clear search results" at bounding box center [333, 145] width 66 height 10
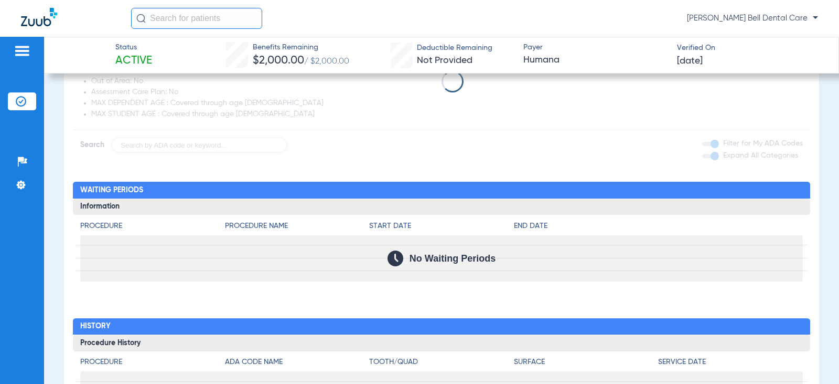
click at [216, 144] on app-loading-indicator at bounding box center [441, 81] width 737 height 142
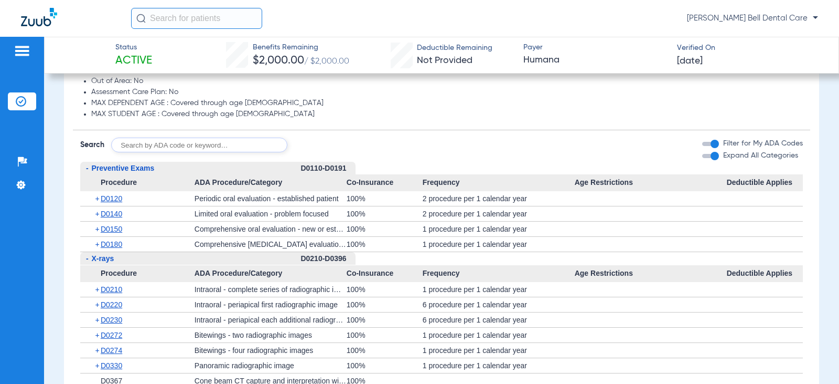
click at [220, 151] on input "text" at bounding box center [199, 144] width 176 height 15
type input "D6056, D6057, D6058, D7951, D7952"
click at [341, 148] on button "Search" at bounding box center [326, 144] width 41 height 15
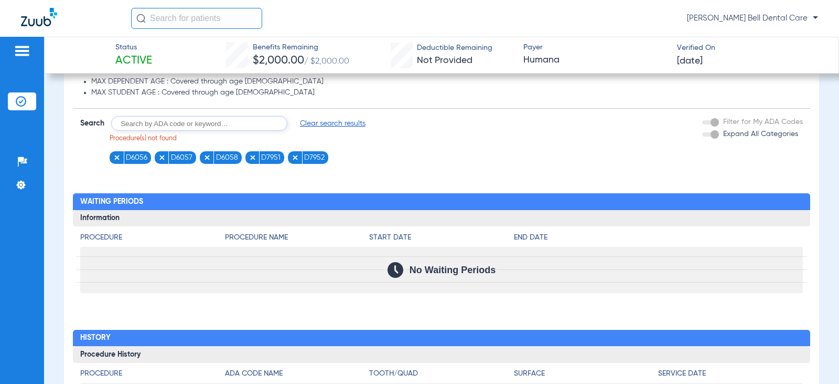
scroll to position [796, 0]
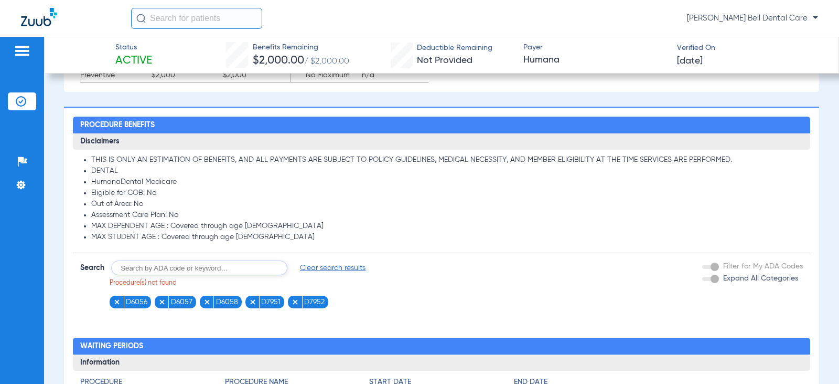
click at [327, 265] on span "Clear search results" at bounding box center [333, 267] width 66 height 10
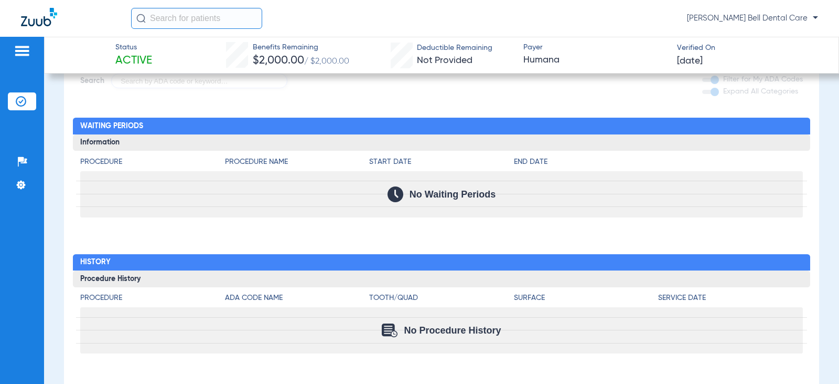
scroll to position [711, 0]
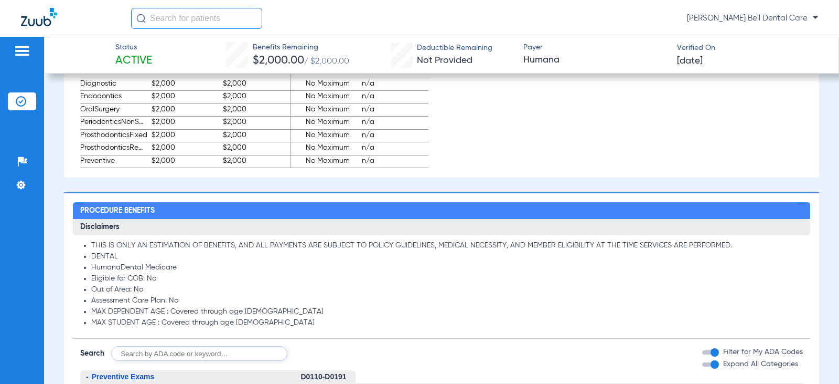
click at [737, 141] on app-benefits "Deductible Individual Service Type Amount Remaining Family Service Type Amount …" at bounding box center [629, 71] width 363 height 191
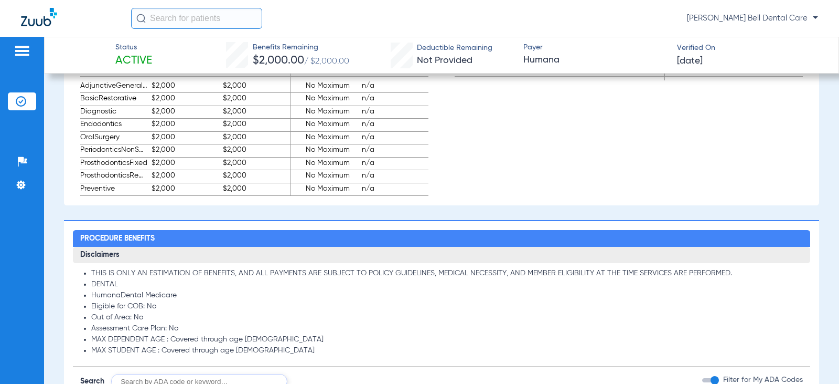
scroll to position [606, 0]
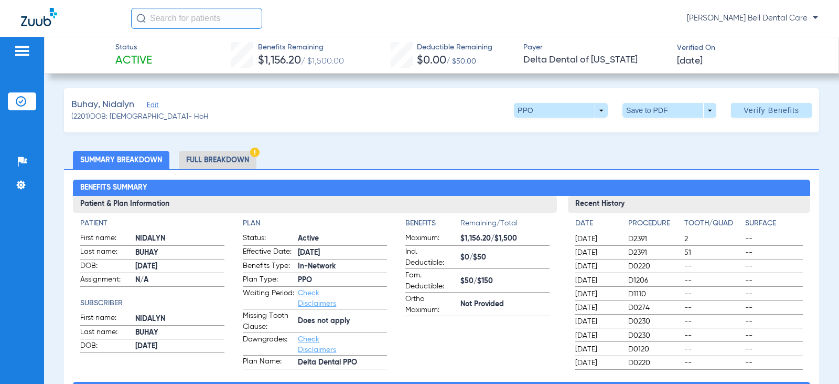
click at [233, 154] on li "Full Breakdown" at bounding box center [218, 160] width 78 height 18
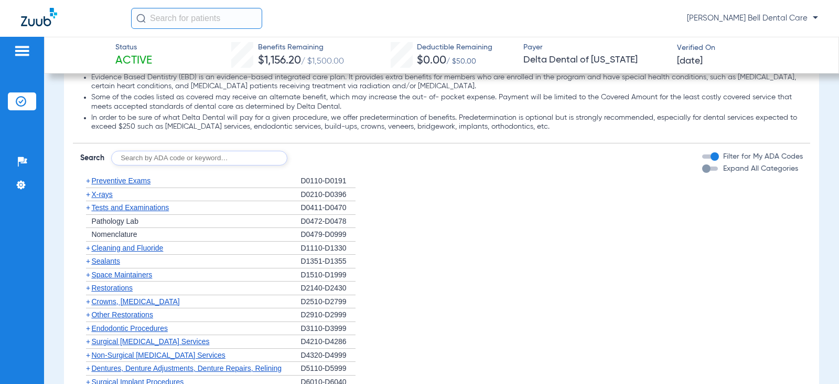
scroll to position [1100, 0]
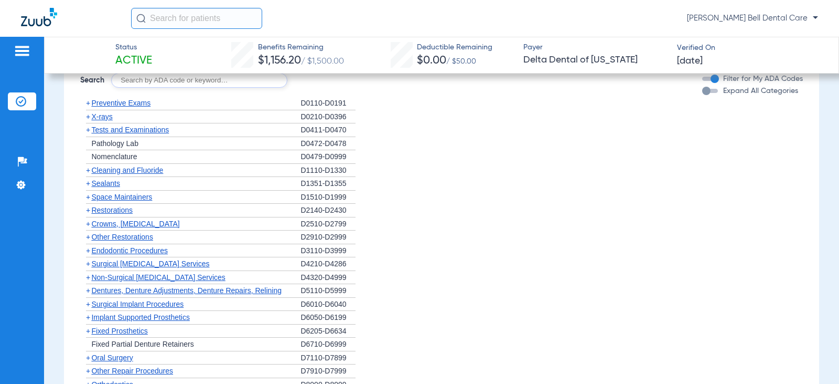
click at [704, 93] on div "button" at bounding box center [711, 91] width 16 height 4
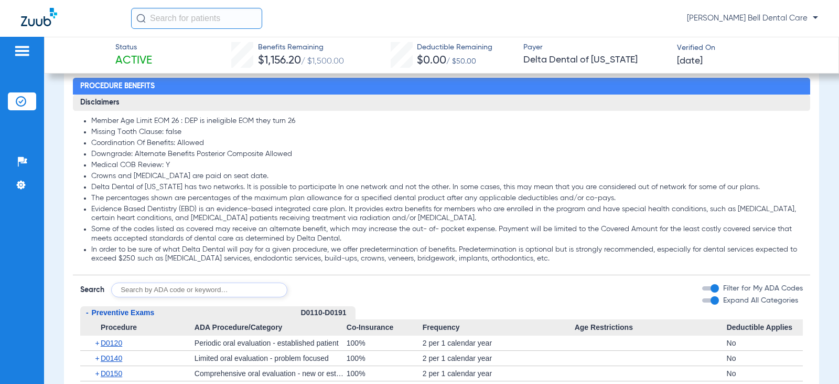
scroll to position [890, 0]
click at [196, 291] on input "text" at bounding box center [199, 290] width 176 height 15
type input "d4265, d7953, d9944, d4910, d2950, d4341, d6010, d6011, d6057, d6058, d6056, d7…"
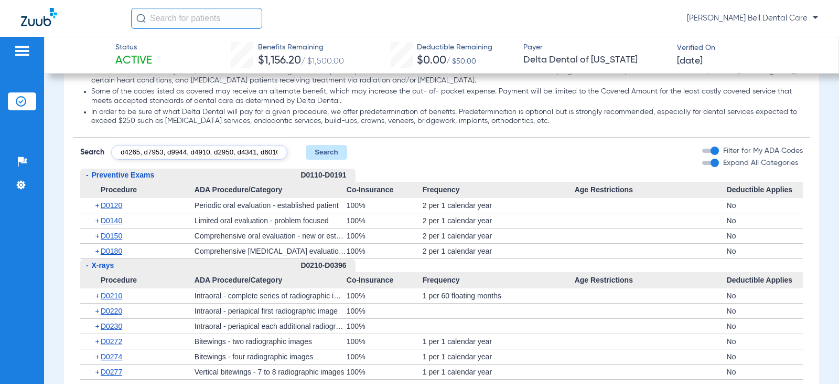
scroll to position [995, 0]
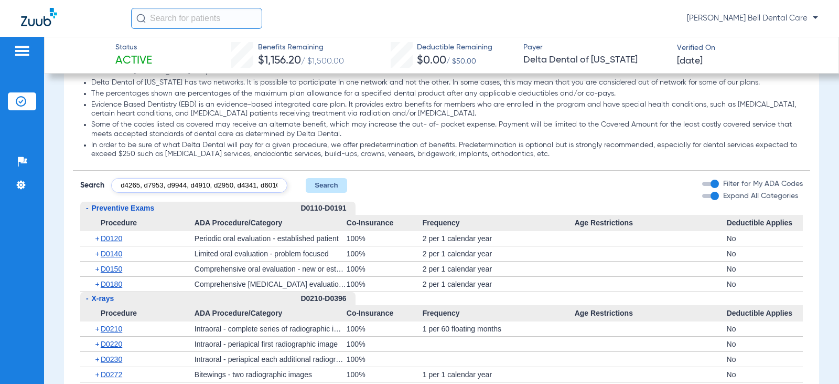
click at [325, 187] on button "Search" at bounding box center [326, 185] width 41 height 15
